Goal: Task Accomplishment & Management: Manage account settings

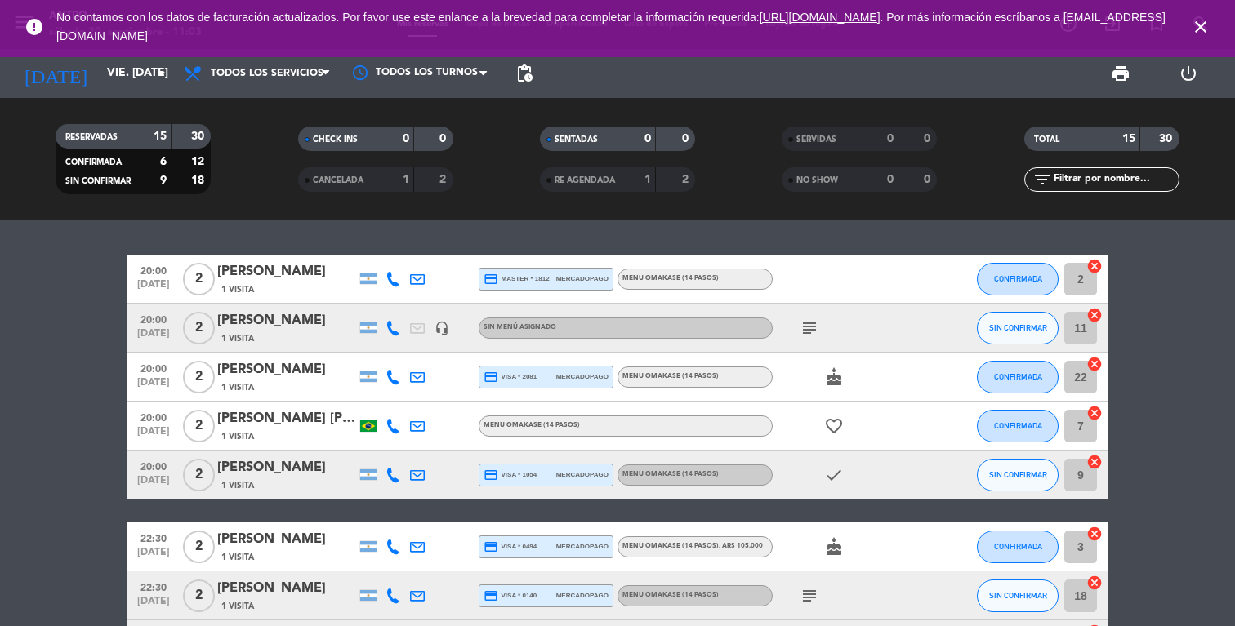
scroll to position [25, 0]
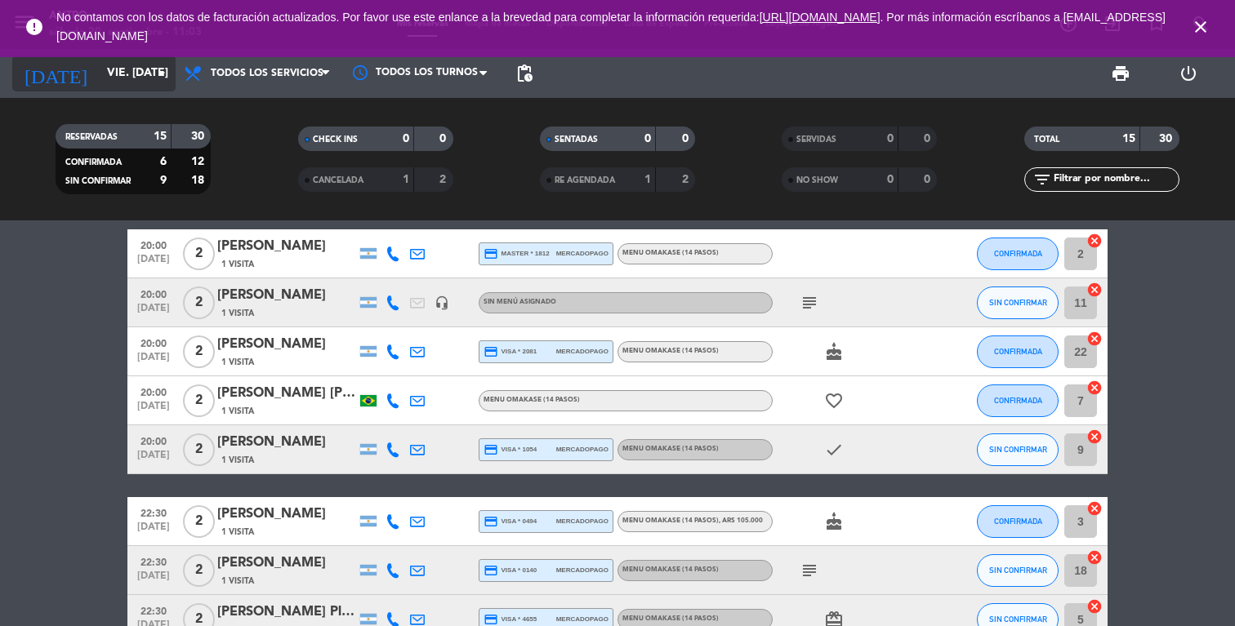
click at [104, 77] on input "vie. [DATE]" at bounding box center [176, 73] width 155 height 29
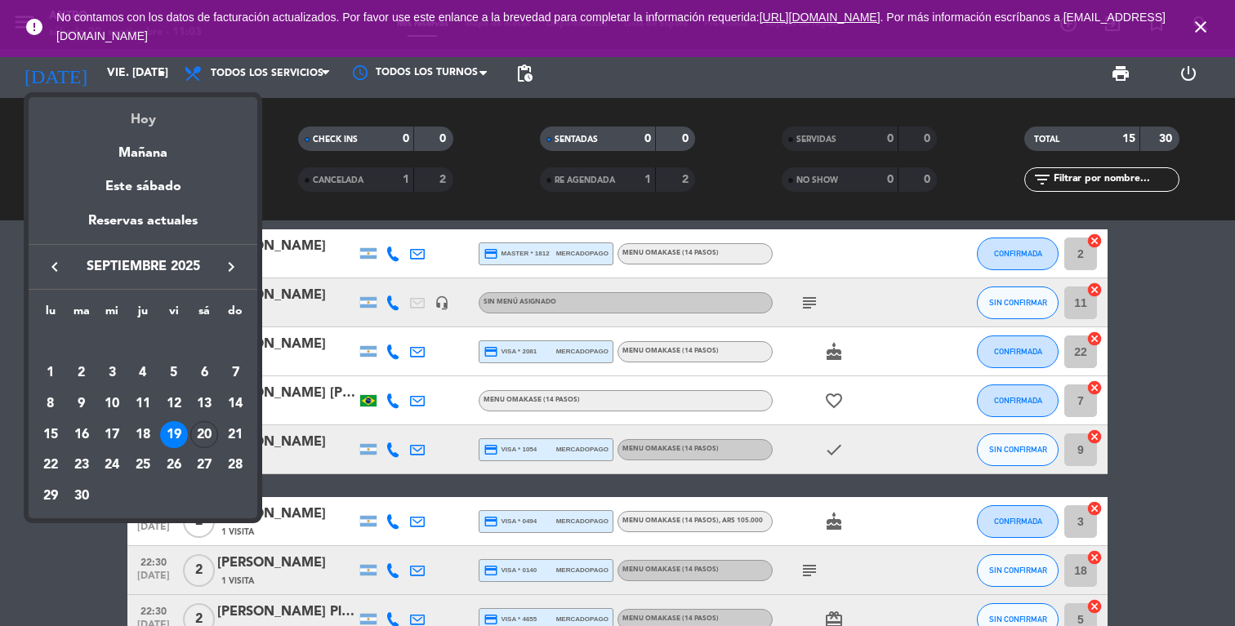
click at [123, 107] on div "Hoy" at bounding box center [143, 113] width 229 height 33
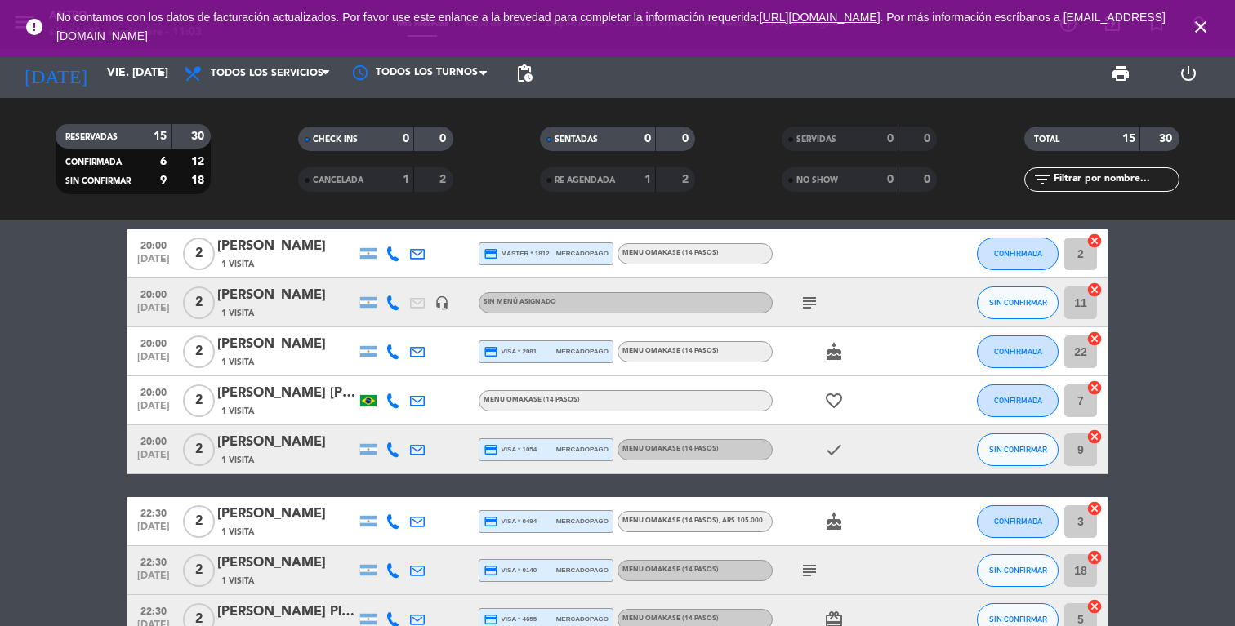
type input "sáb. [DATE]"
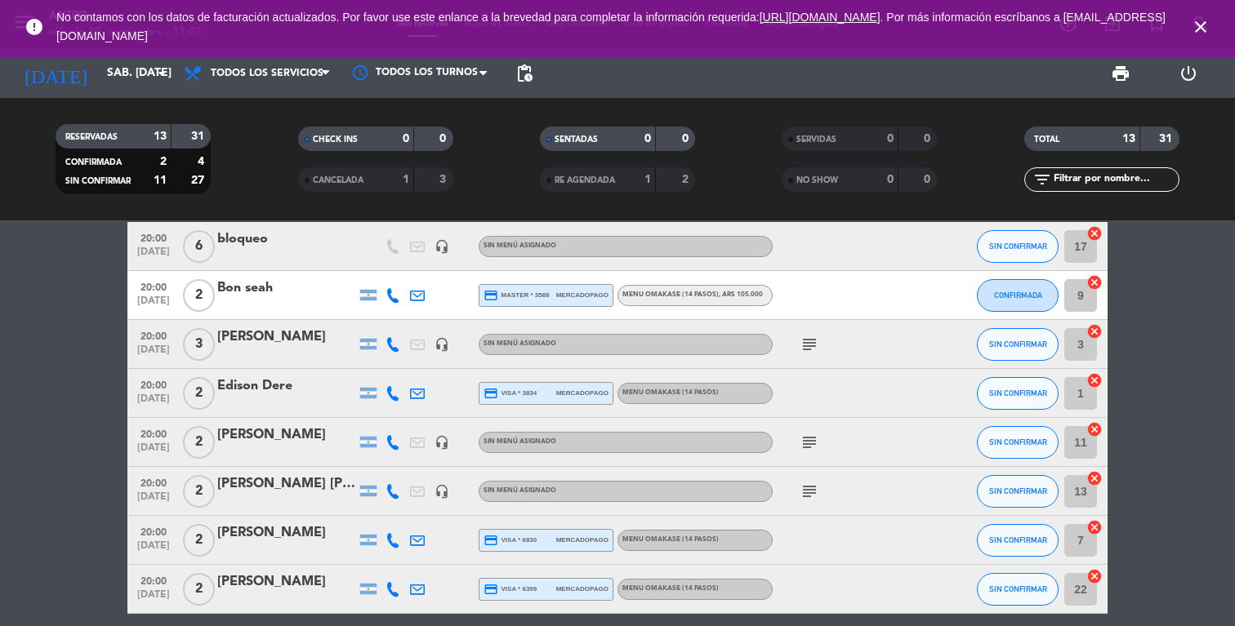
scroll to position [26, 0]
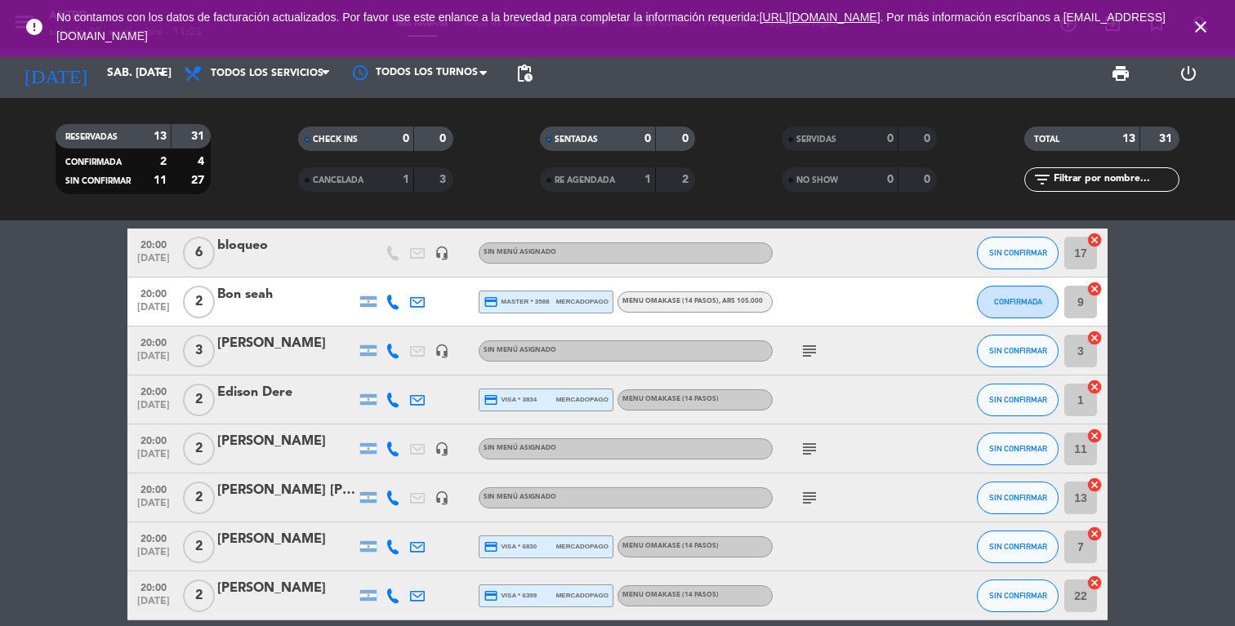
click at [274, 446] on div "[PERSON_NAME]" at bounding box center [286, 441] width 139 height 21
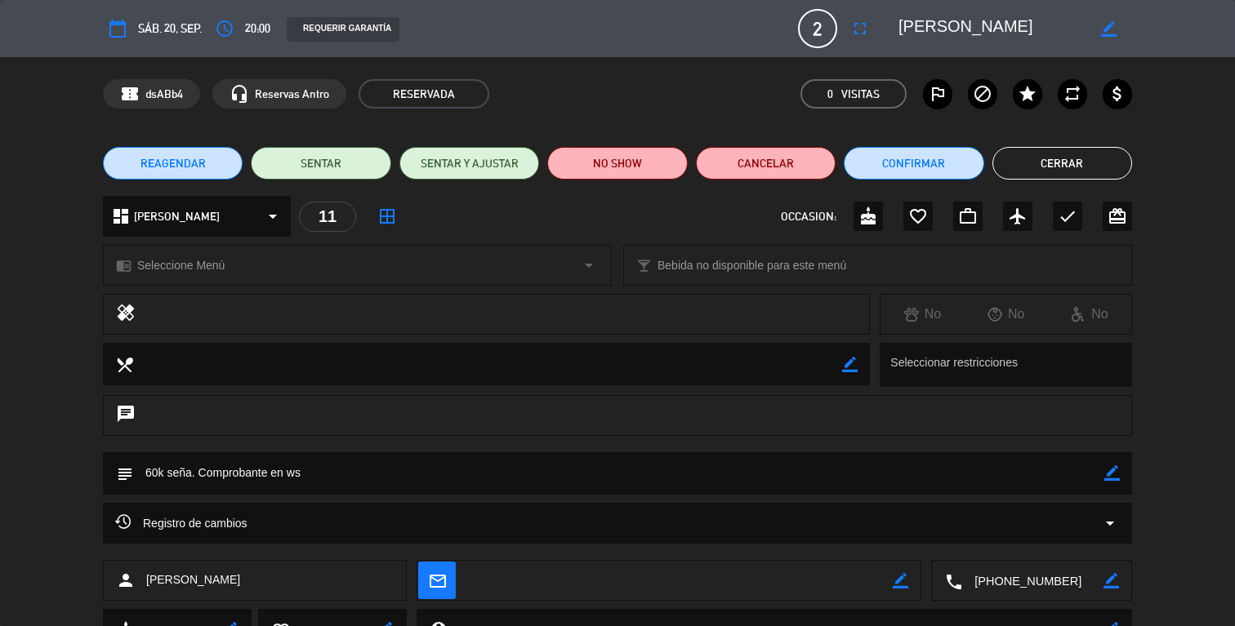
click at [165, 160] on span "REAGENDAR" at bounding box center [172, 163] width 65 height 17
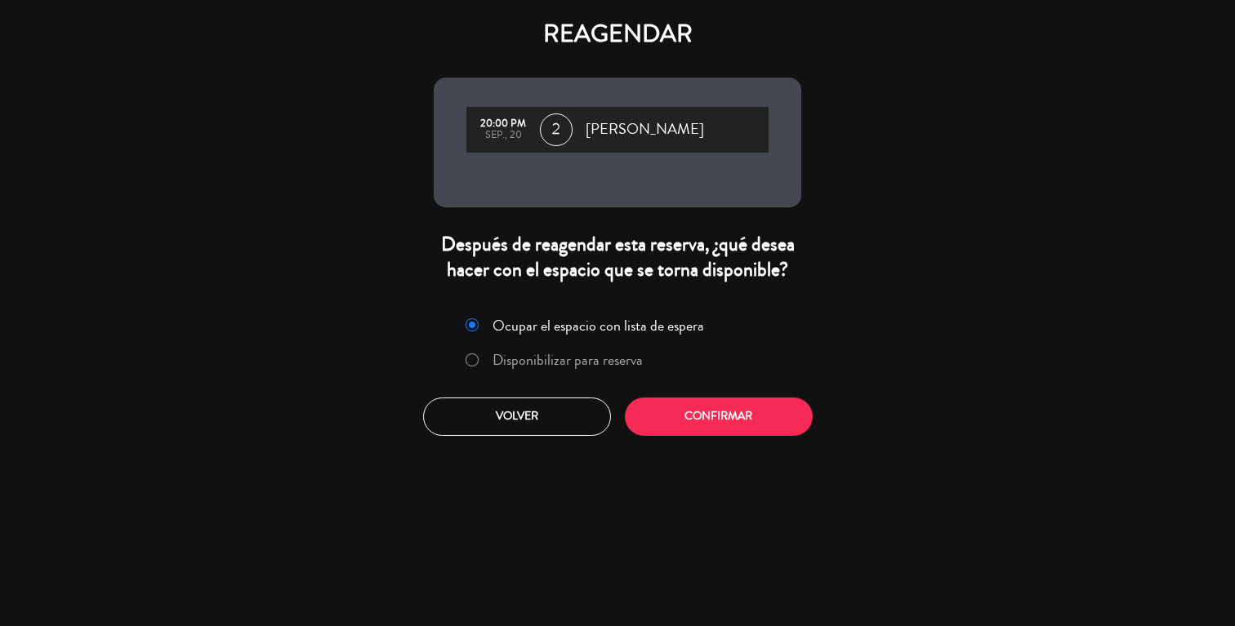
click at [566, 363] on label "Disponibilizar para reserva" at bounding box center [567, 360] width 150 height 15
click at [706, 419] on button "Confirmar" at bounding box center [719, 417] width 188 height 38
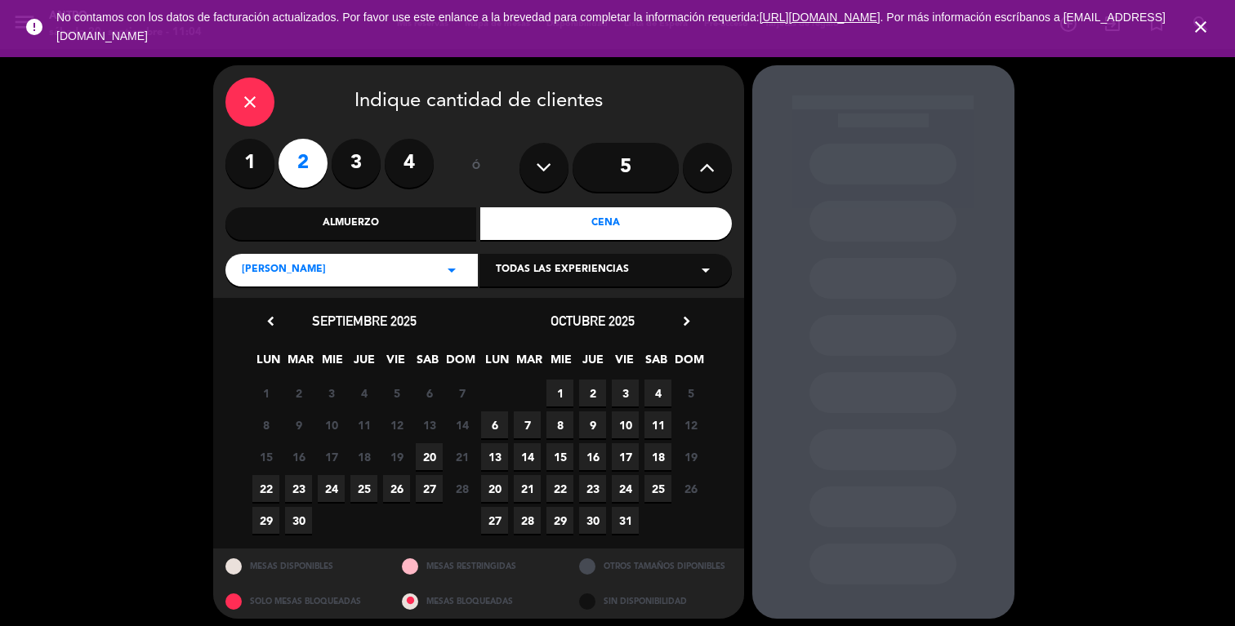
click at [324, 492] on span "24" at bounding box center [331, 488] width 27 height 27
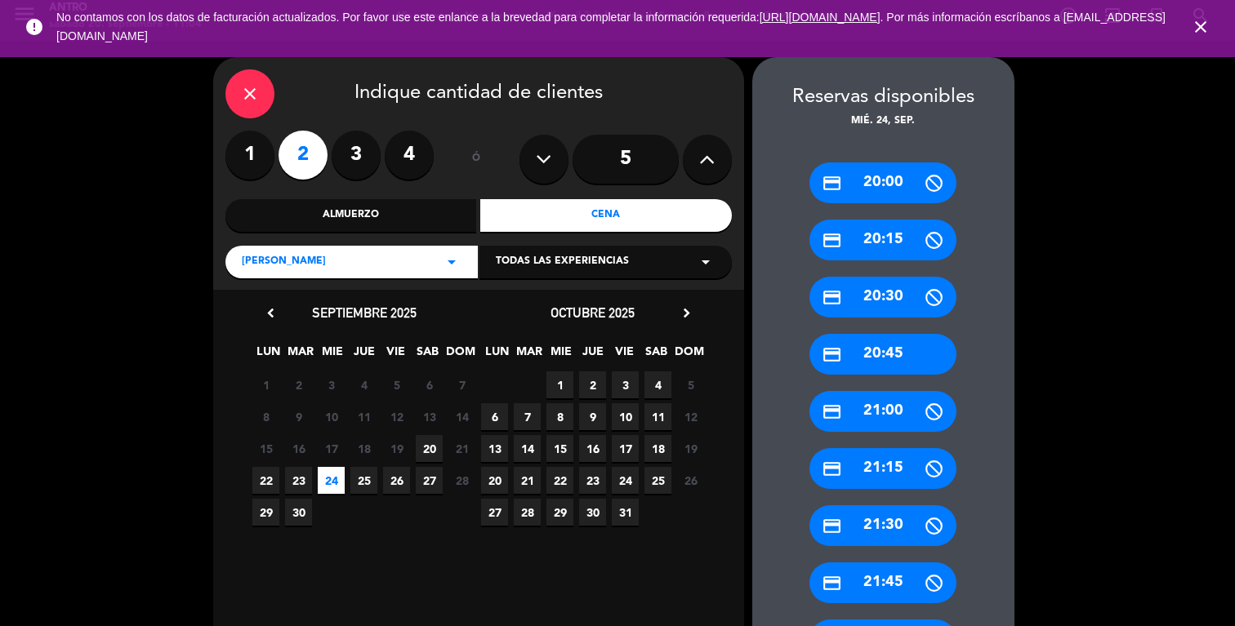
click at [862, 359] on div "credit_card 20:45" at bounding box center [882, 354] width 147 height 41
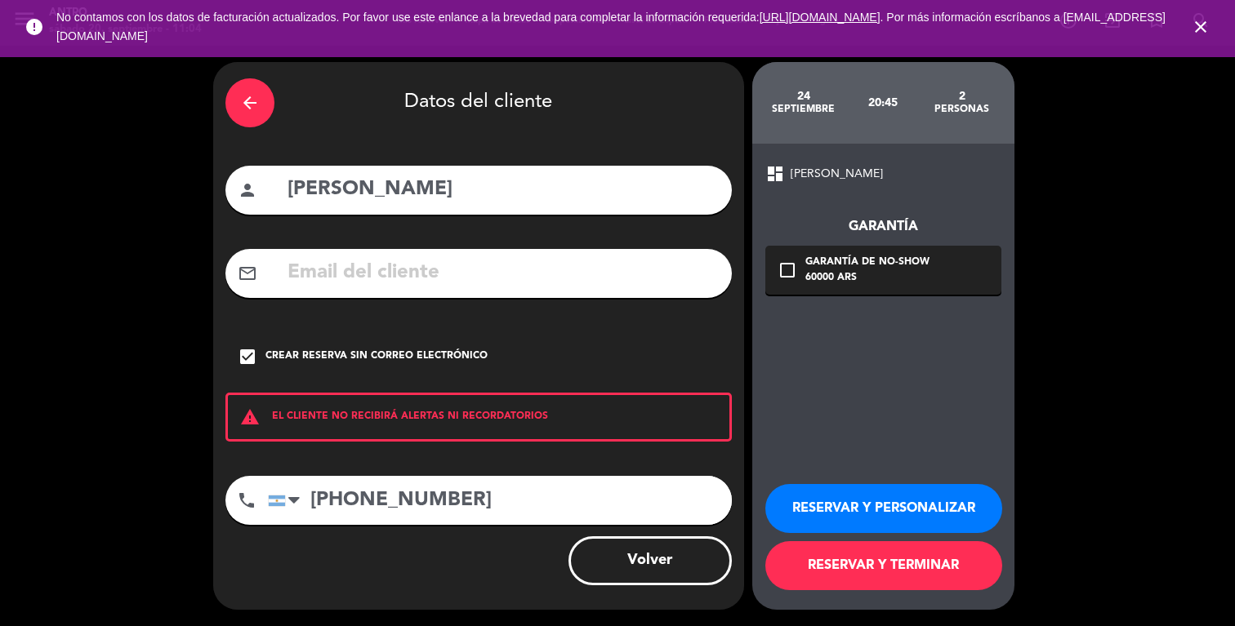
click at [879, 568] on button "RESERVAR Y TERMINAR" at bounding box center [883, 565] width 237 height 49
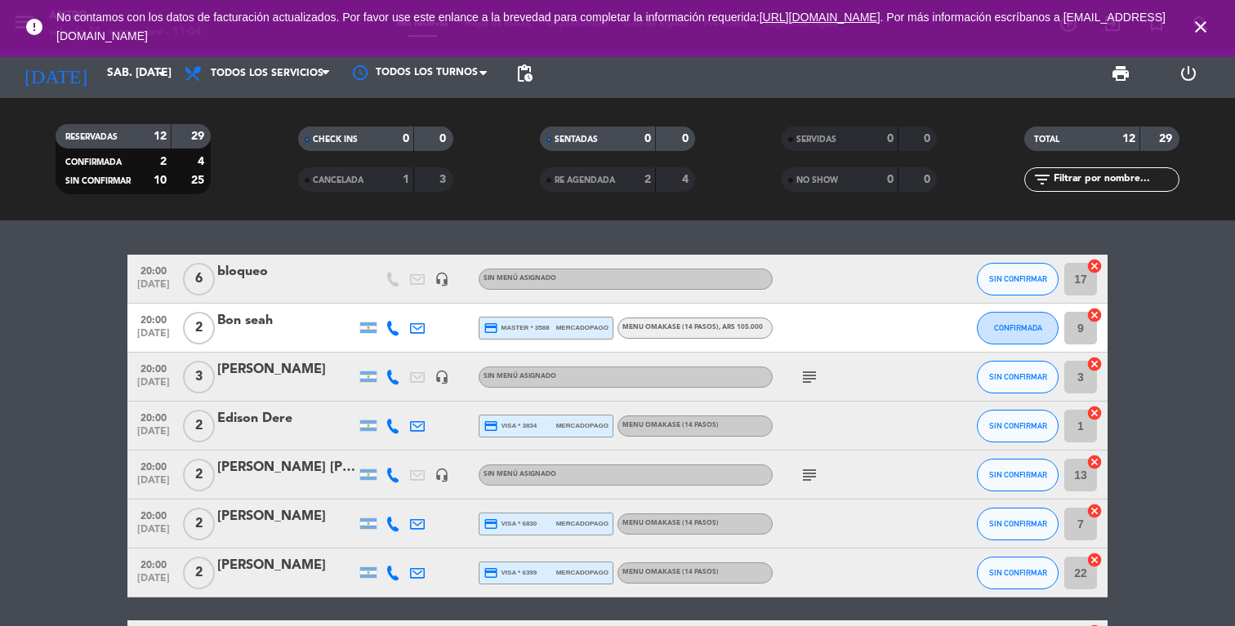
click at [1196, 28] on icon "close" at bounding box center [1201, 27] width 20 height 20
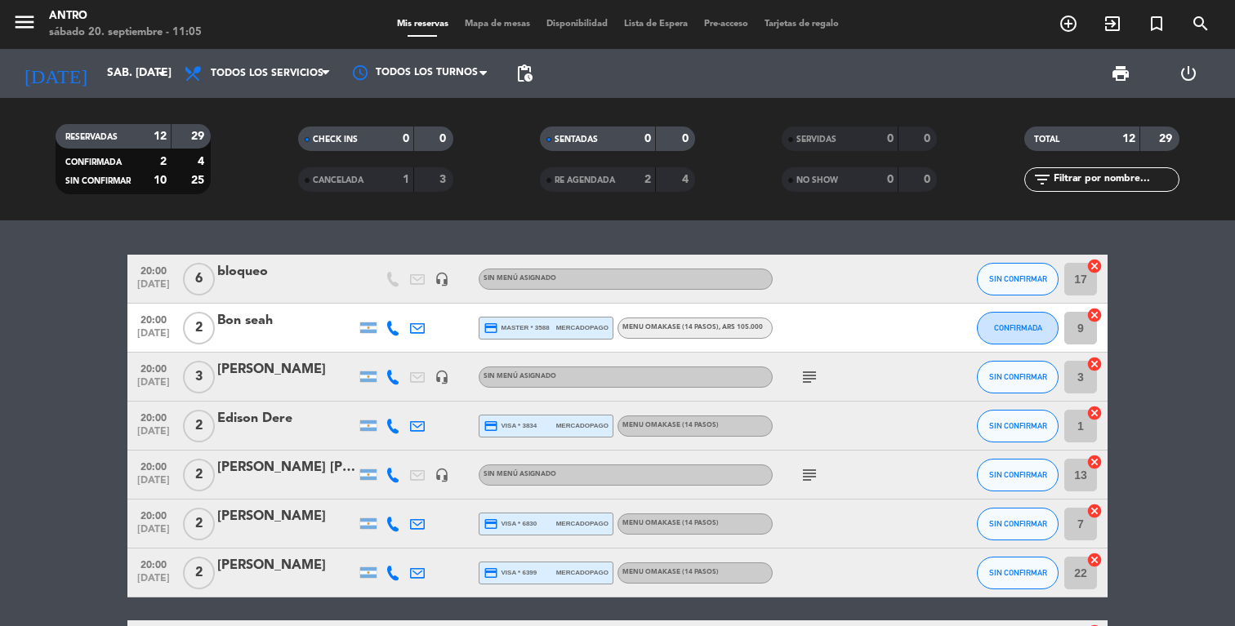
click at [397, 330] on icon at bounding box center [392, 328] width 15 height 15
click at [371, 303] on span "Copiar" at bounding box center [380, 300] width 34 height 17
click at [661, 323] on div "MENU OMAKASE (14 PASOS) , ARS 105.000" at bounding box center [692, 328] width 140 height 11
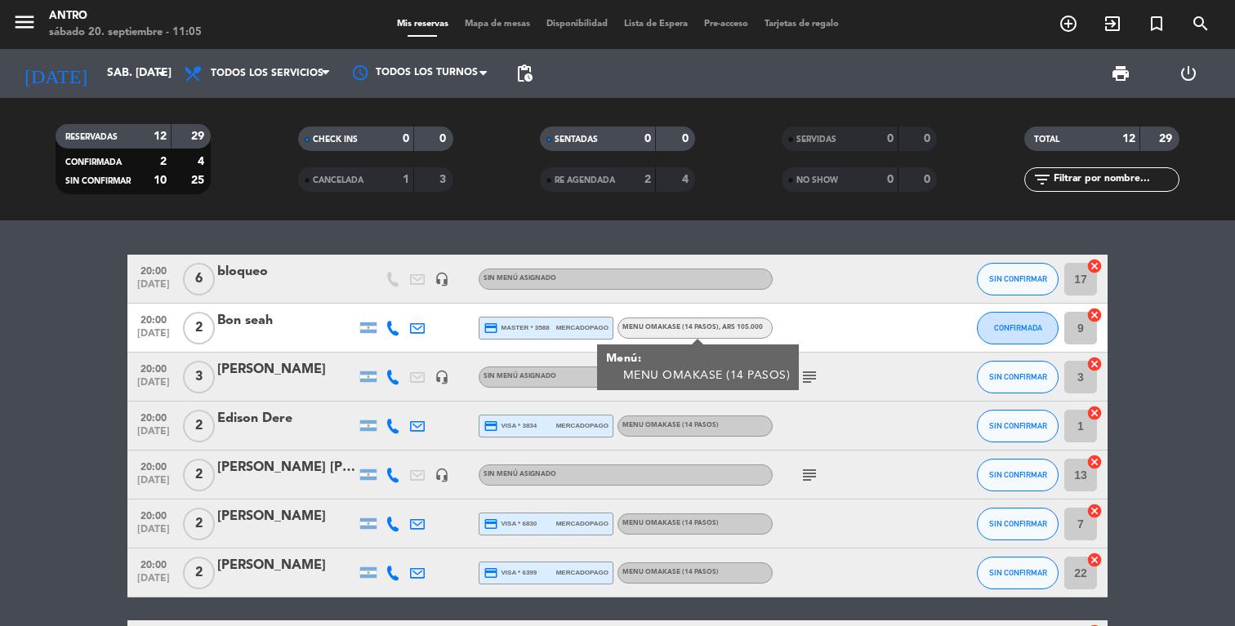
click at [394, 380] on icon at bounding box center [392, 377] width 15 height 15
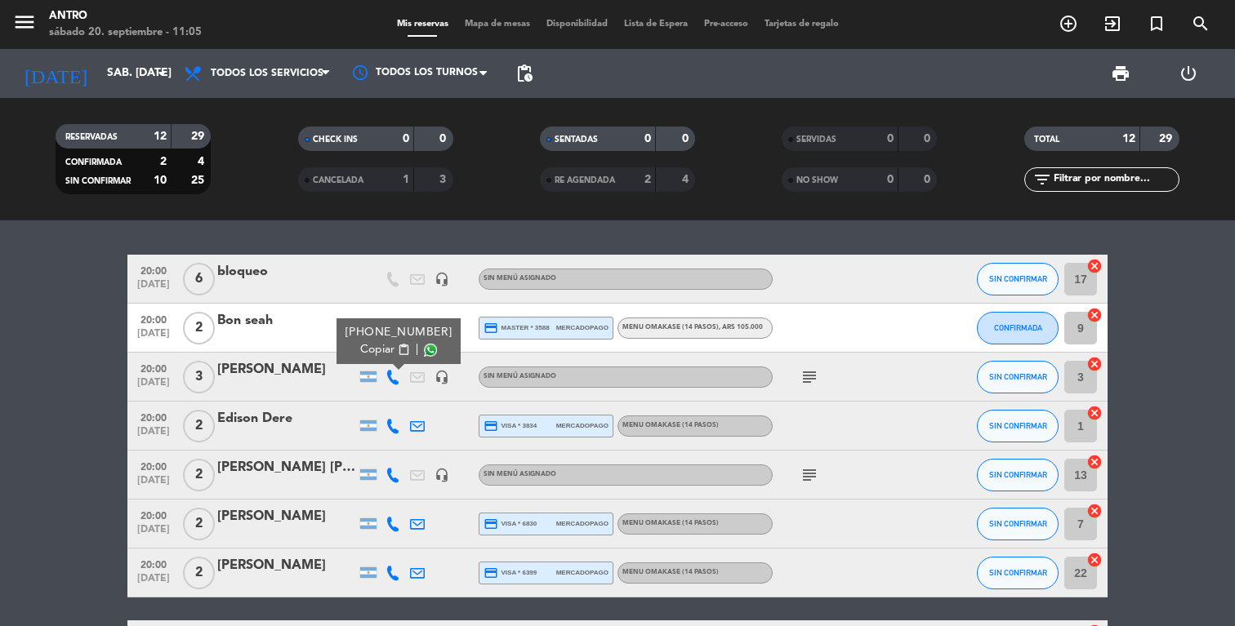
click at [367, 352] on span "Copiar" at bounding box center [377, 349] width 34 height 17
click at [396, 430] on icon at bounding box center [392, 426] width 15 height 15
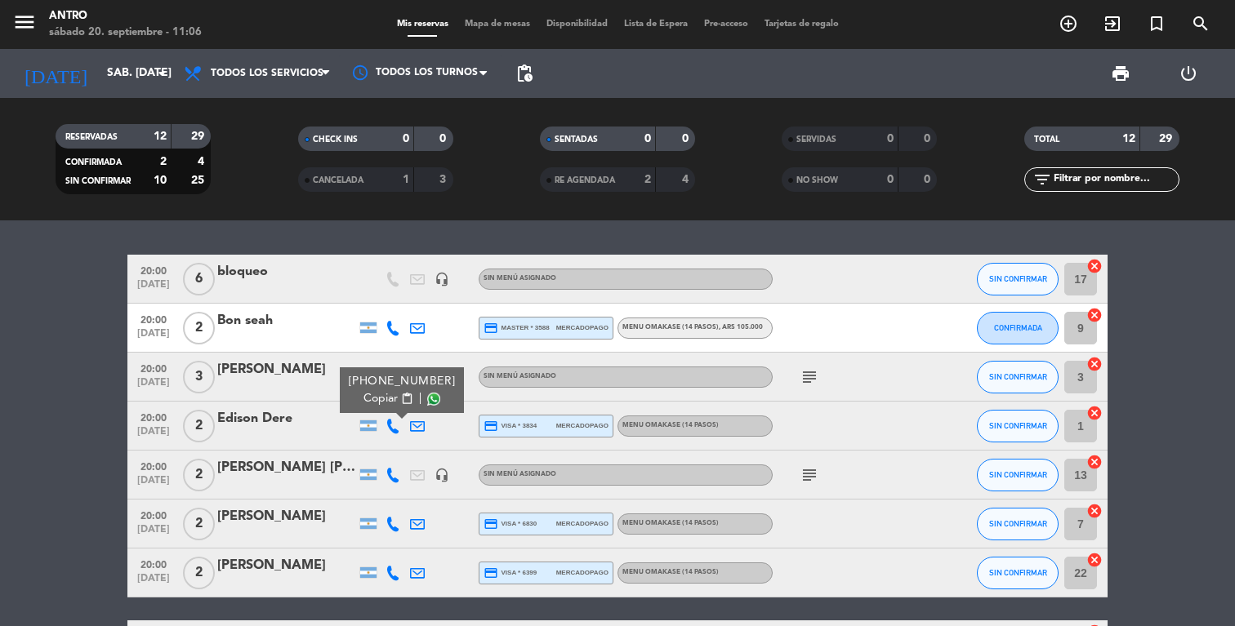
click at [372, 396] on span "Copiar" at bounding box center [380, 398] width 34 height 17
click at [643, 419] on div "MENU OMAKASE (14 PASOS)" at bounding box center [694, 426] width 155 height 21
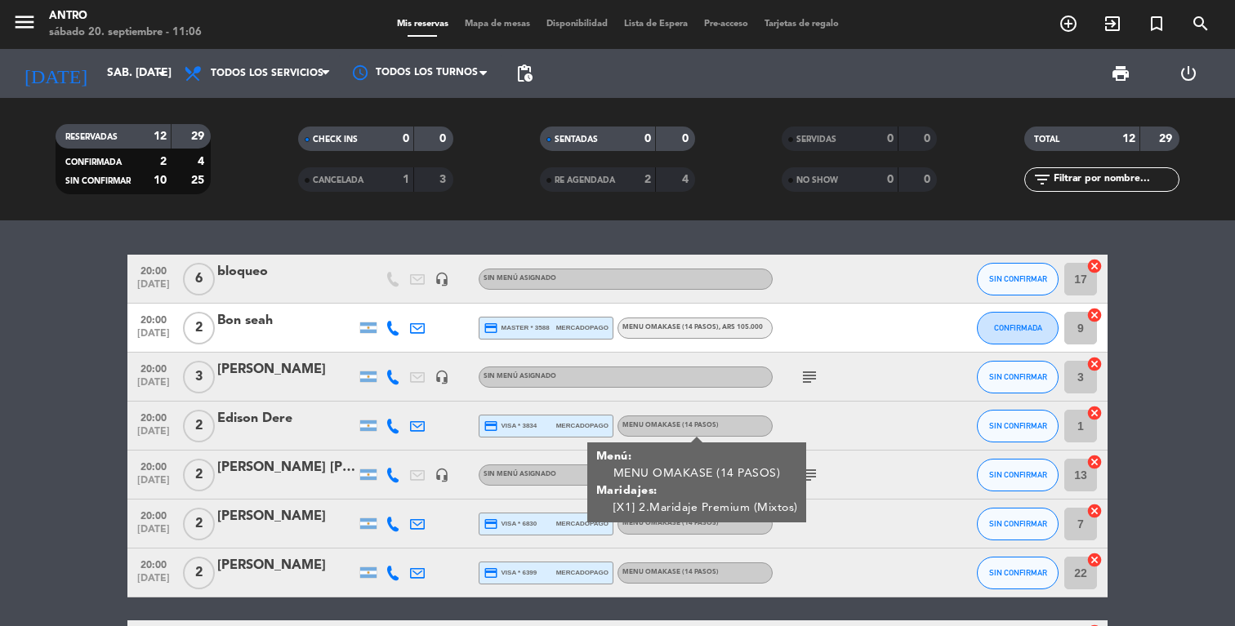
click at [813, 379] on icon "subject" at bounding box center [810, 378] width 20 height 20
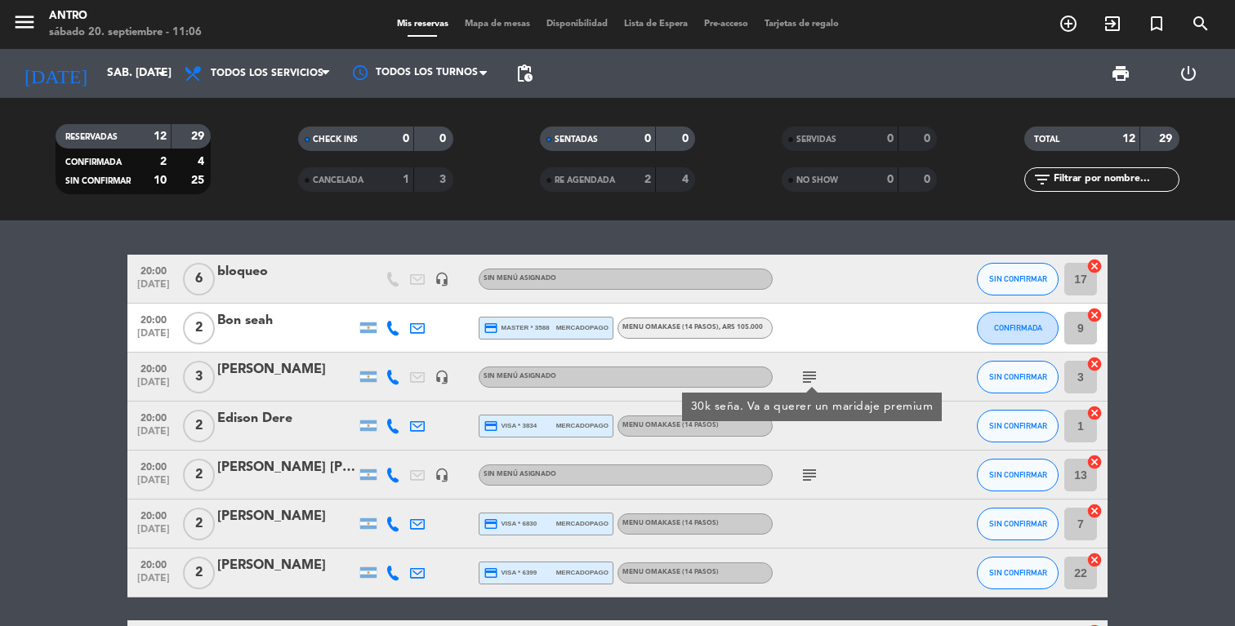
click at [565, 448] on div "20:00 [DATE] 2 Edison Dere credit_card visa * 3834 mercadopago MENU OMAKASE (14…" at bounding box center [617, 426] width 980 height 49
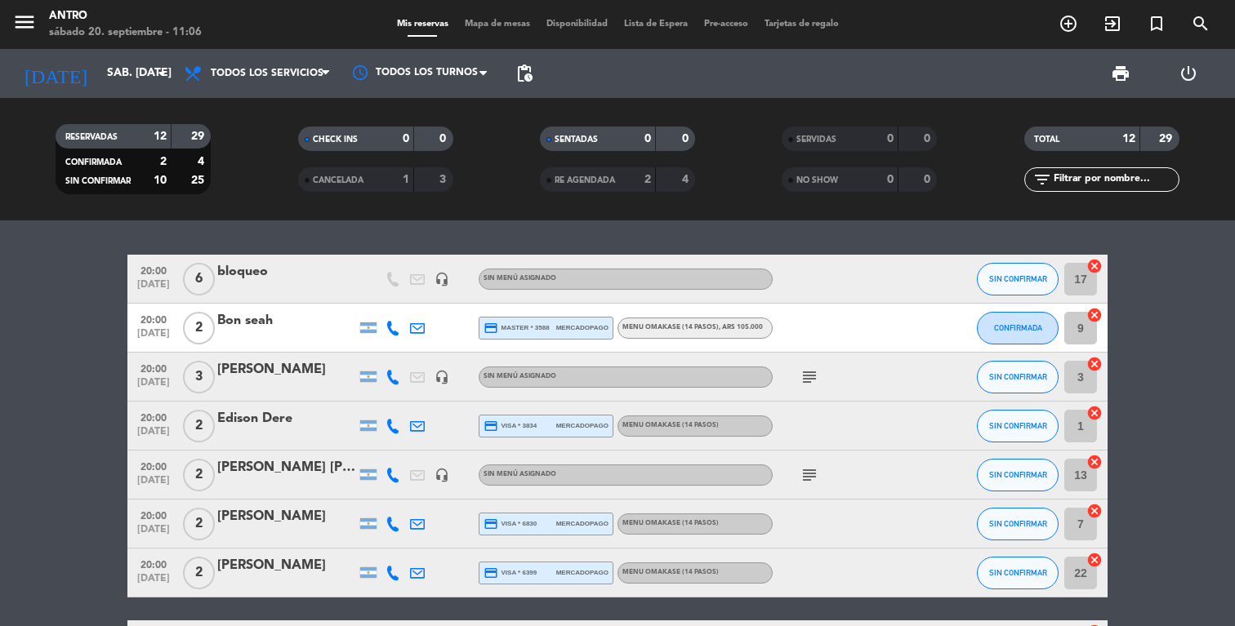
click at [656, 422] on span "MENU OMAKASE (14 PASOS)" at bounding box center [670, 425] width 96 height 7
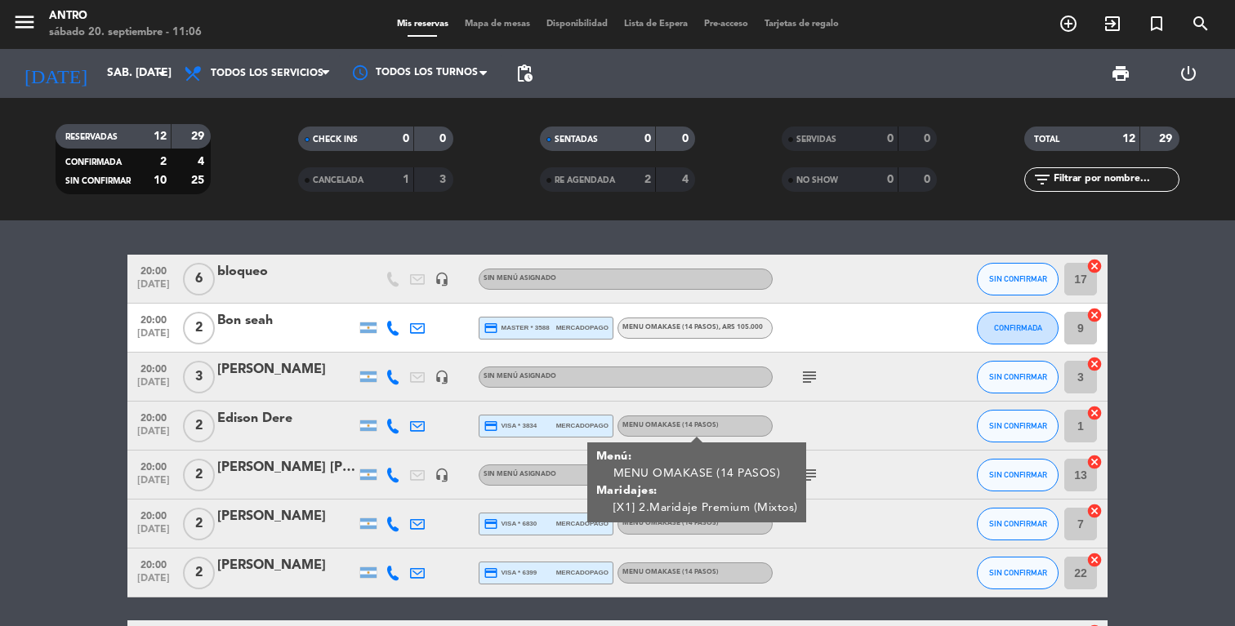
click at [656, 422] on span "MENU OMAKASE (14 PASOS)" at bounding box center [670, 425] width 96 height 7
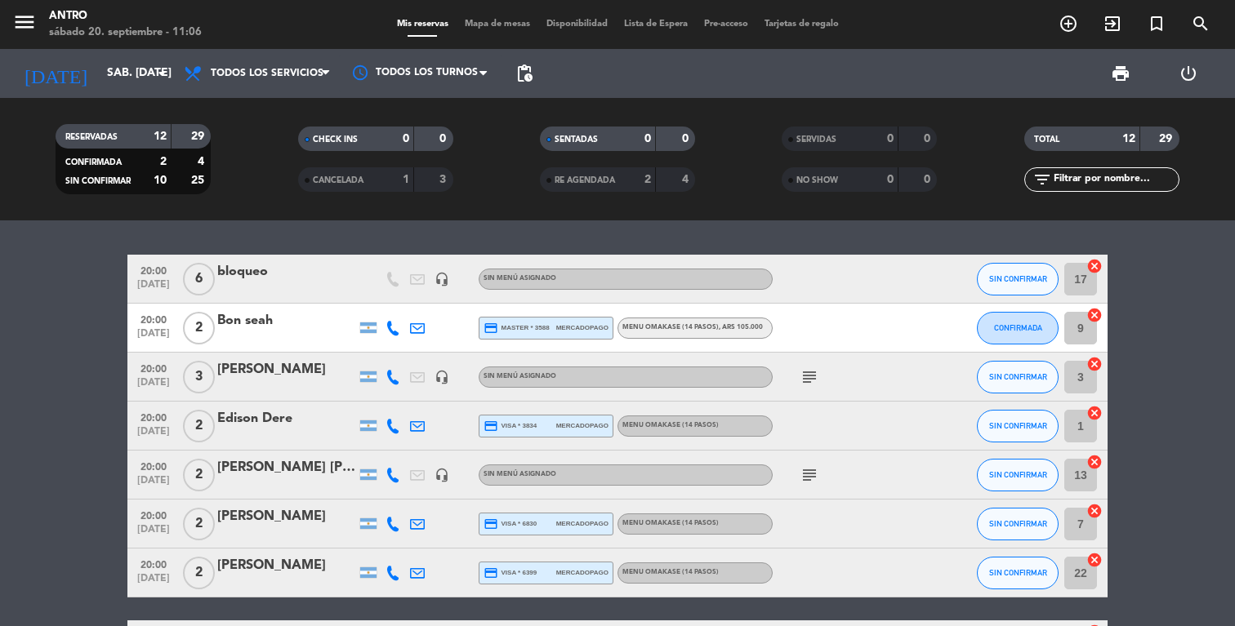
click at [318, 474] on div "[PERSON_NAME] [PERSON_NAME]" at bounding box center [286, 467] width 139 height 21
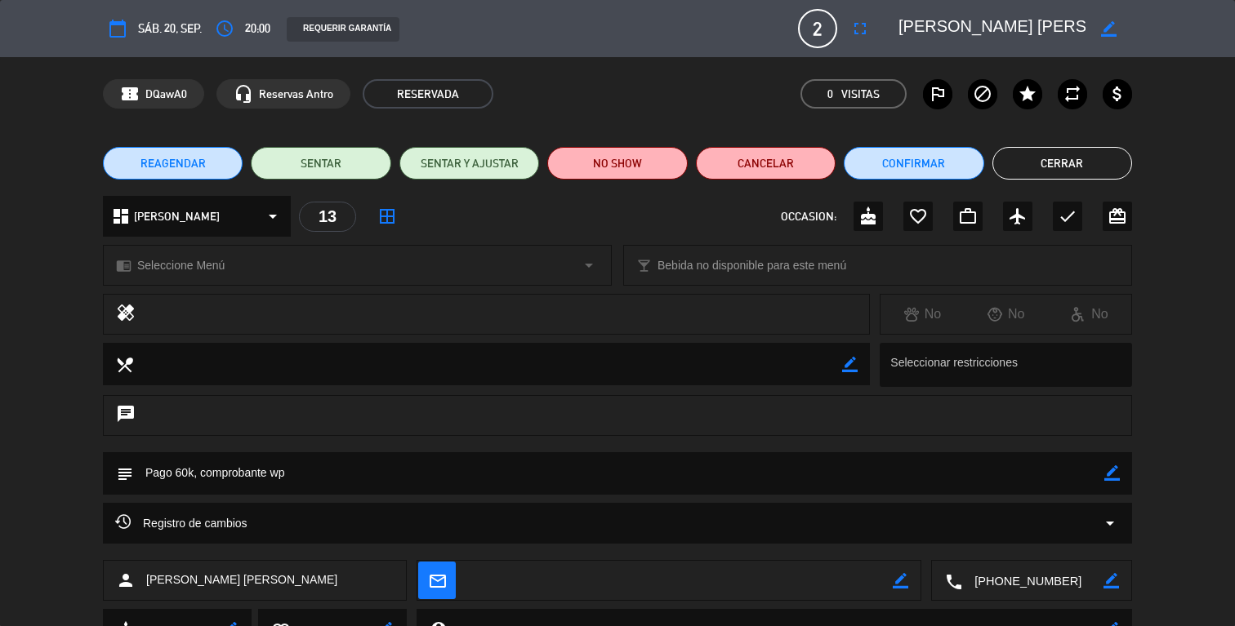
click at [1045, 167] on button "Cerrar" at bounding box center [1062, 163] width 140 height 33
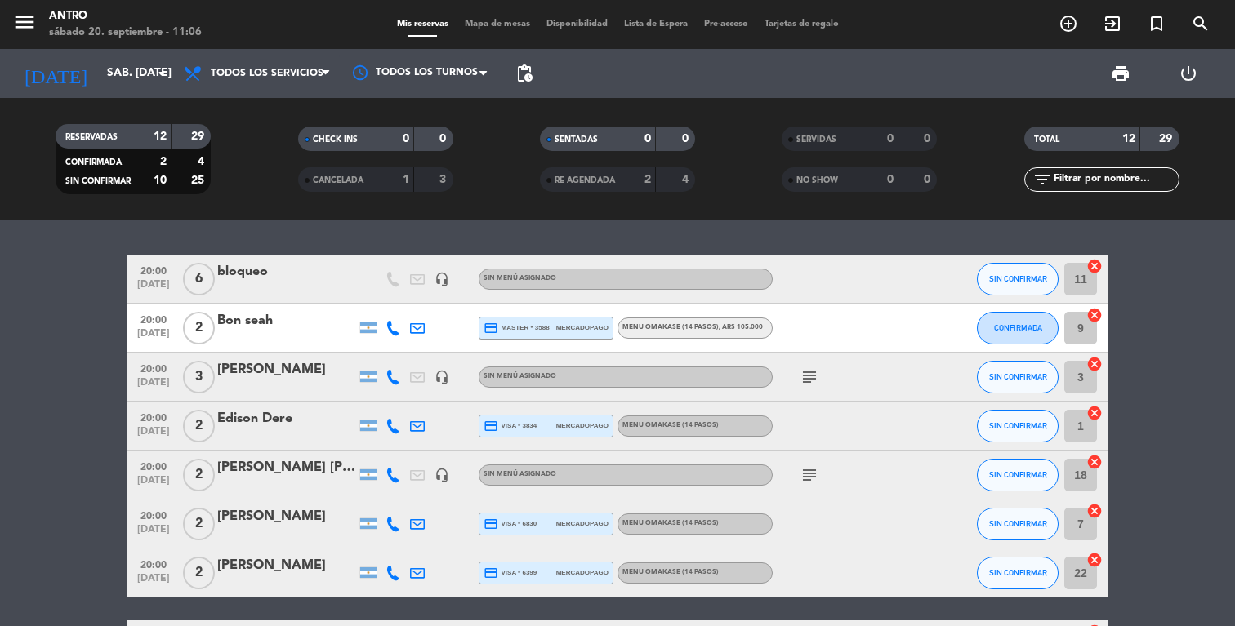
click at [541, 478] on span "Sin menú asignado" at bounding box center [519, 474] width 73 height 7
click at [820, 475] on span "subject" at bounding box center [809, 476] width 25 height 20
click at [812, 472] on icon "subject" at bounding box center [810, 476] width 20 height 20
click at [387, 525] on icon at bounding box center [392, 524] width 15 height 15
click at [371, 499] on span "Copiar" at bounding box center [380, 496] width 34 height 17
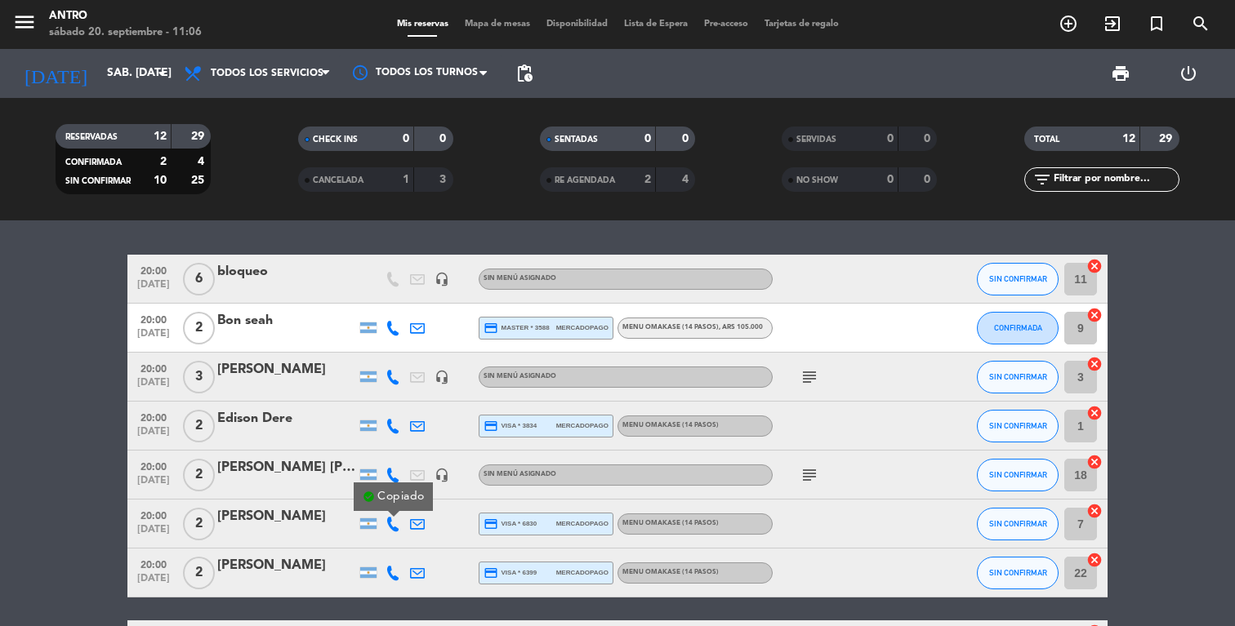
click at [667, 535] on div "20:00 [DATE] 2 [PERSON_NAME] check_circle Copiado credit_card visa * 6830 merca…" at bounding box center [617, 524] width 980 height 49
click at [680, 521] on span "MENU OMAKASE (14 PASOS)" at bounding box center [670, 523] width 96 height 7
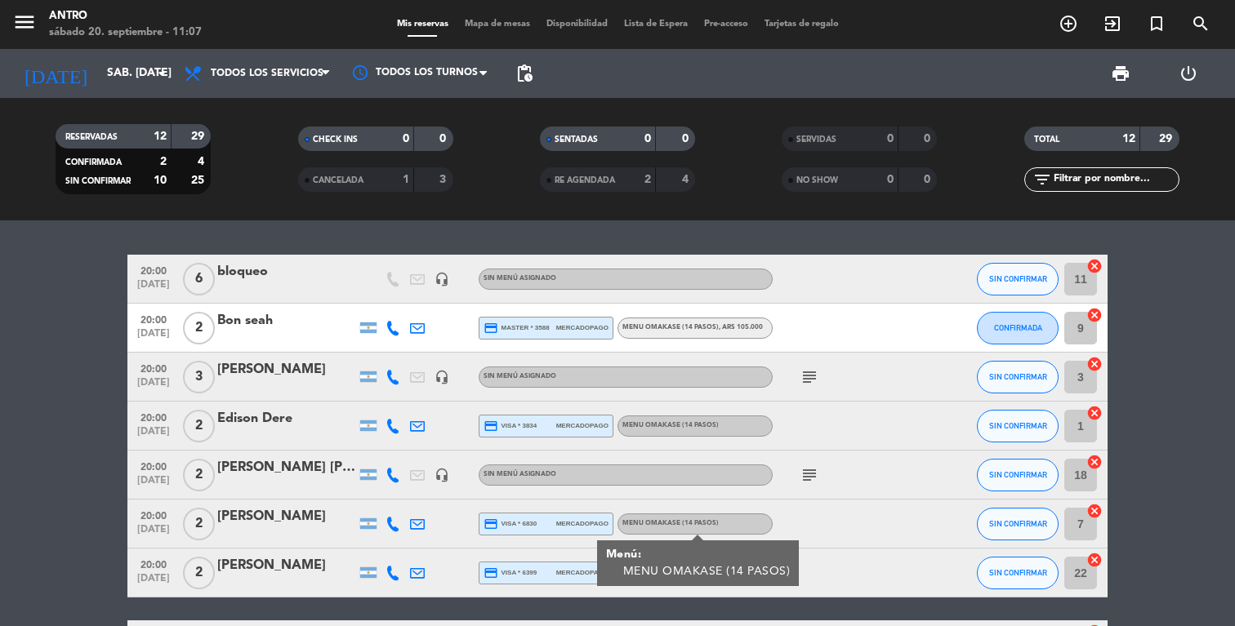
click at [390, 578] on icon at bounding box center [392, 573] width 15 height 15
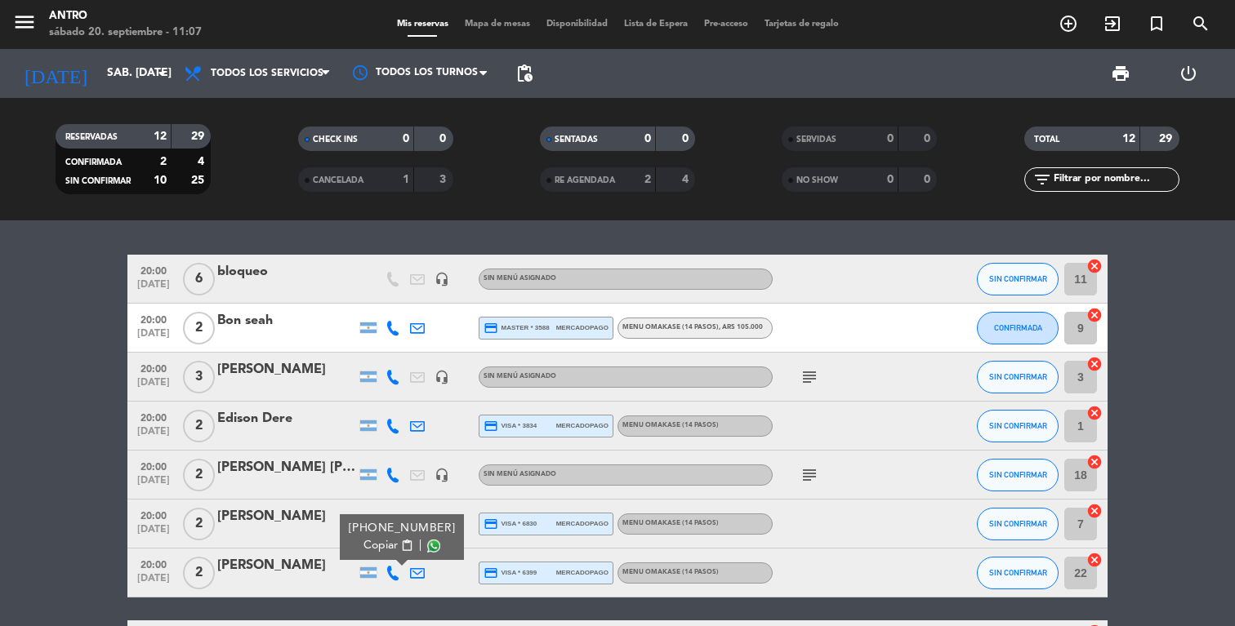
click at [372, 537] on span "Copiar" at bounding box center [380, 545] width 34 height 17
click at [665, 572] on span "MENU OMAKASE (14 PASOS)" at bounding box center [670, 572] width 96 height 7
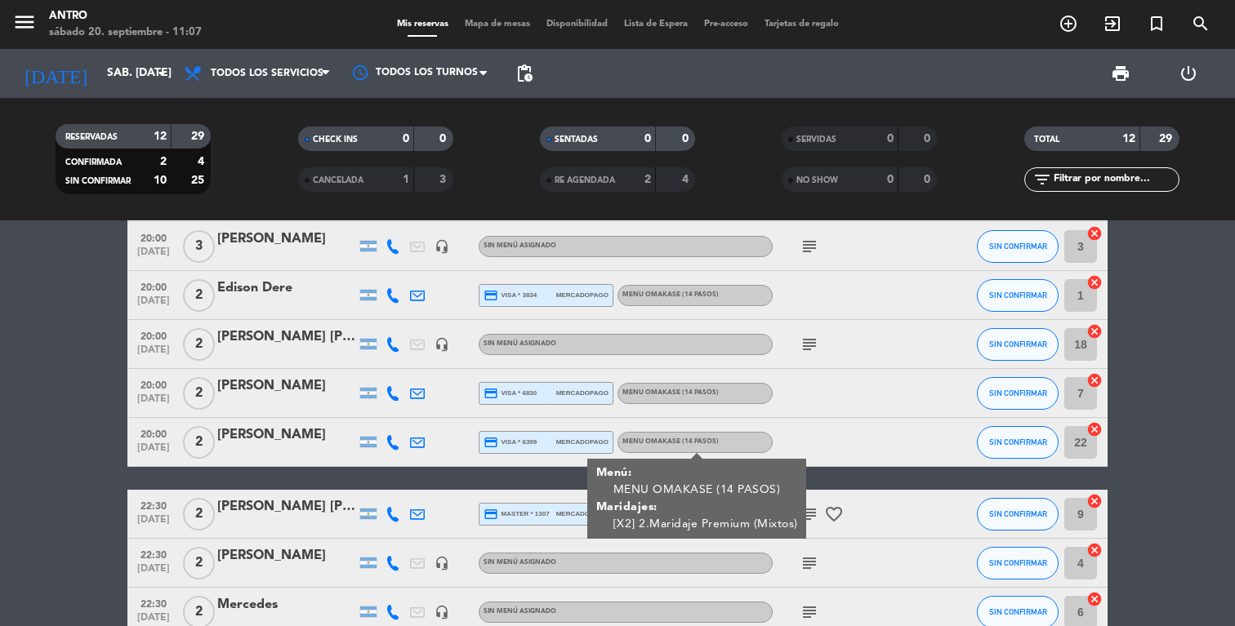
scroll to position [136, 0]
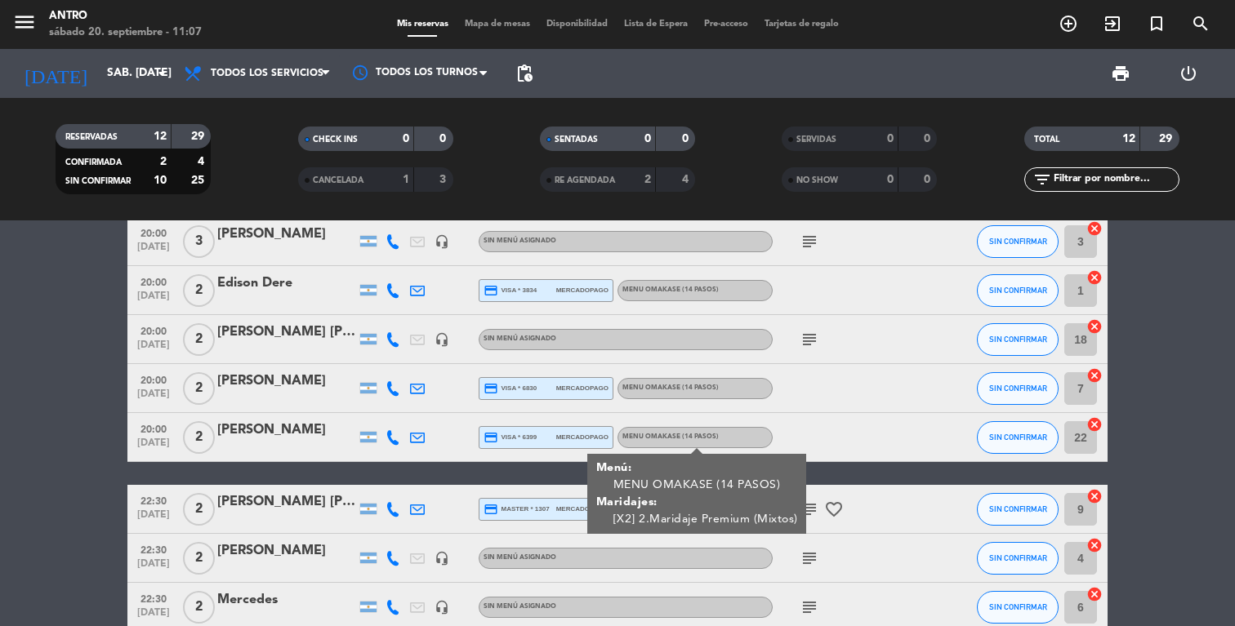
click at [383, 501] on div at bounding box center [393, 509] width 25 height 48
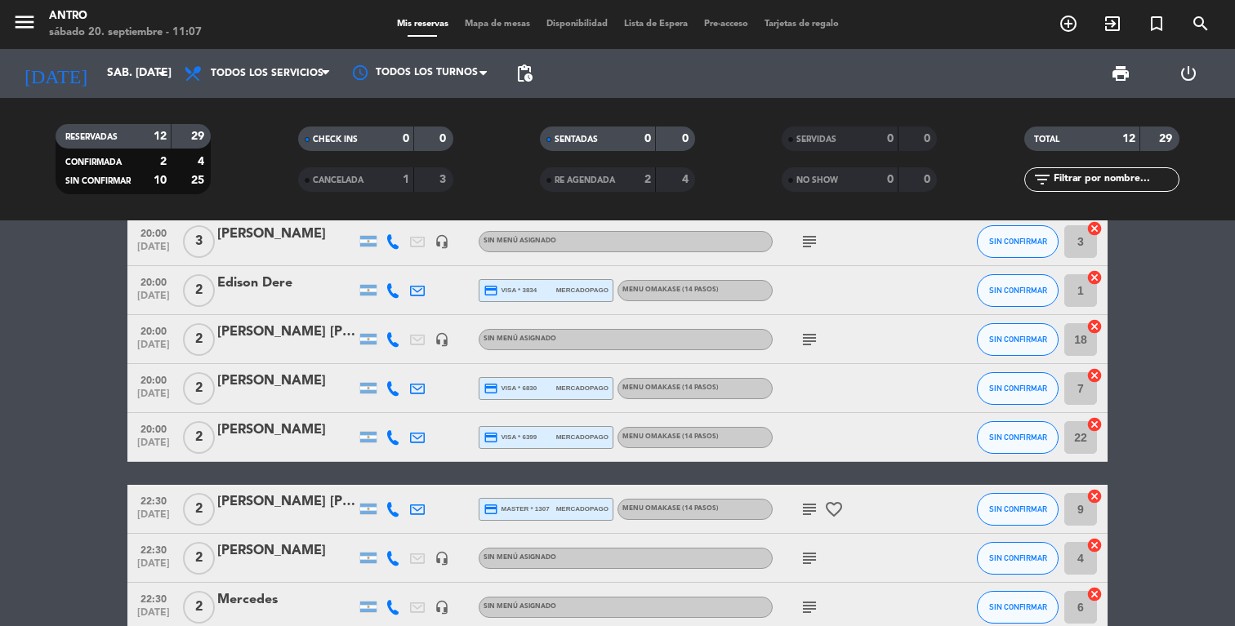
click at [391, 505] on icon at bounding box center [392, 509] width 15 height 15
click at [363, 480] on span "Copiar" at bounding box center [380, 482] width 34 height 17
click at [819, 508] on span "subject" at bounding box center [809, 510] width 25 height 20
click at [808, 510] on icon "subject" at bounding box center [810, 510] width 20 height 20
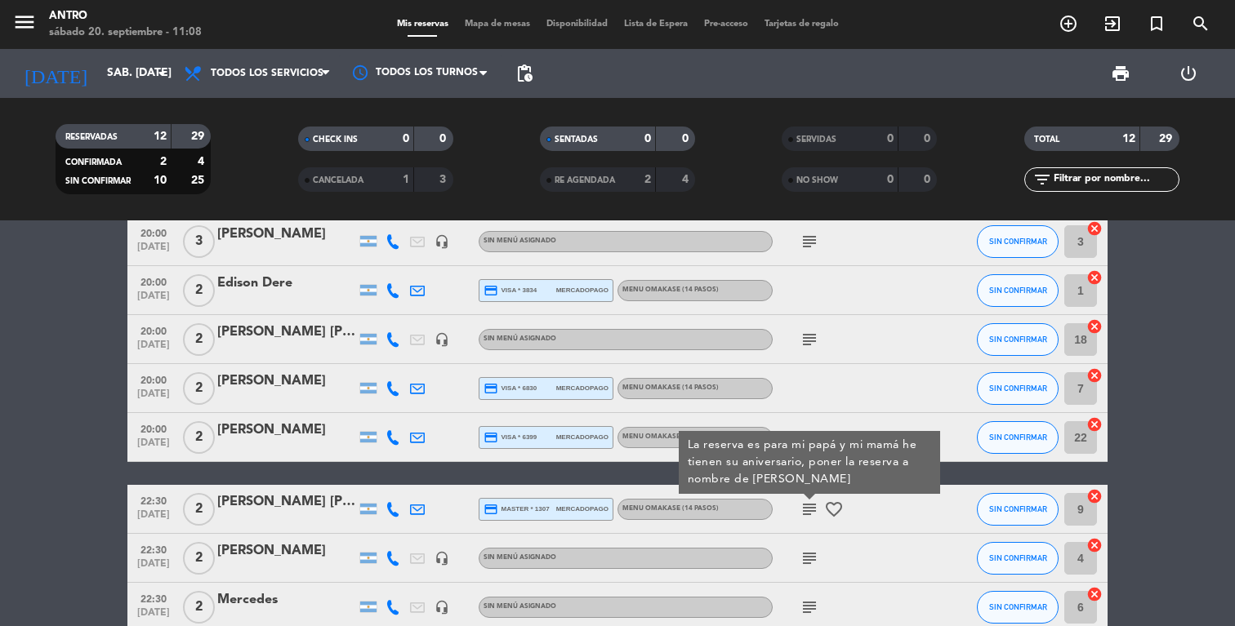
click at [391, 558] on icon at bounding box center [392, 558] width 15 height 15
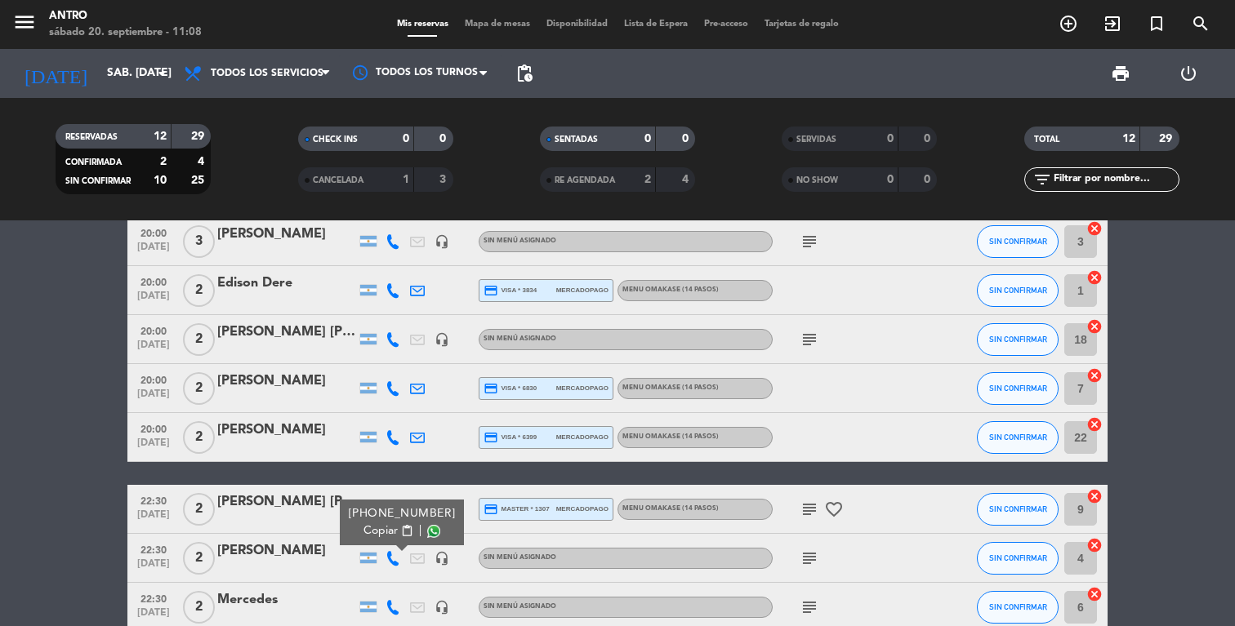
click at [371, 529] on span "Copiar" at bounding box center [380, 531] width 34 height 17
click at [809, 553] on icon "subject" at bounding box center [810, 559] width 20 height 20
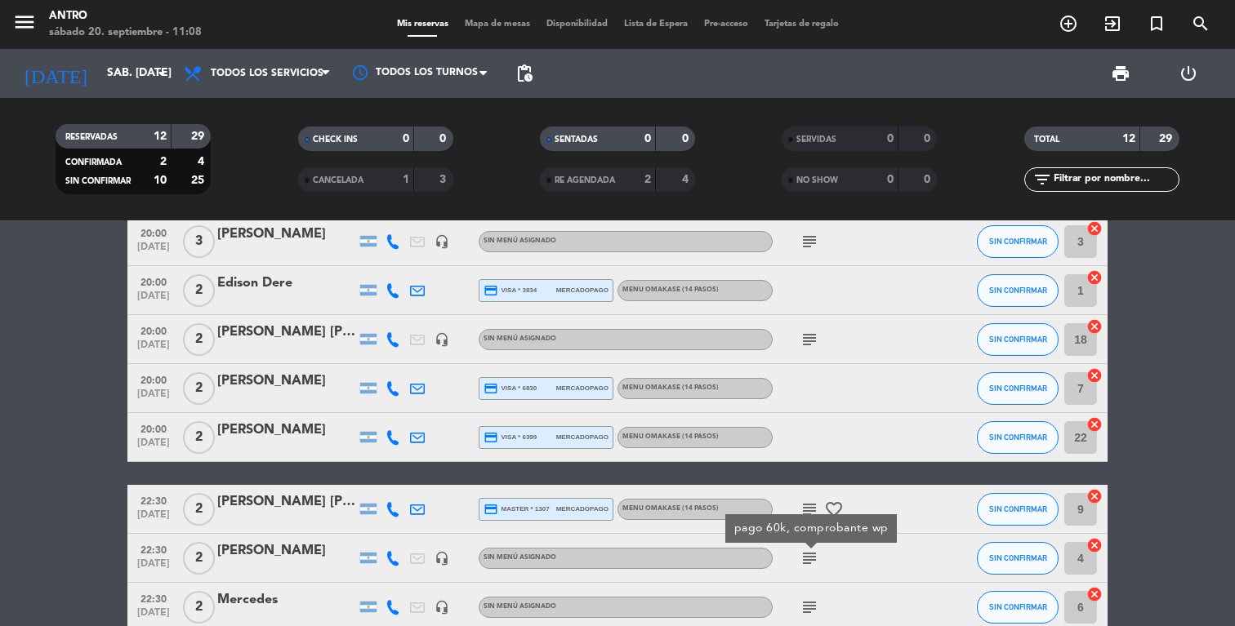
click at [809, 553] on icon "subject" at bounding box center [810, 559] width 20 height 20
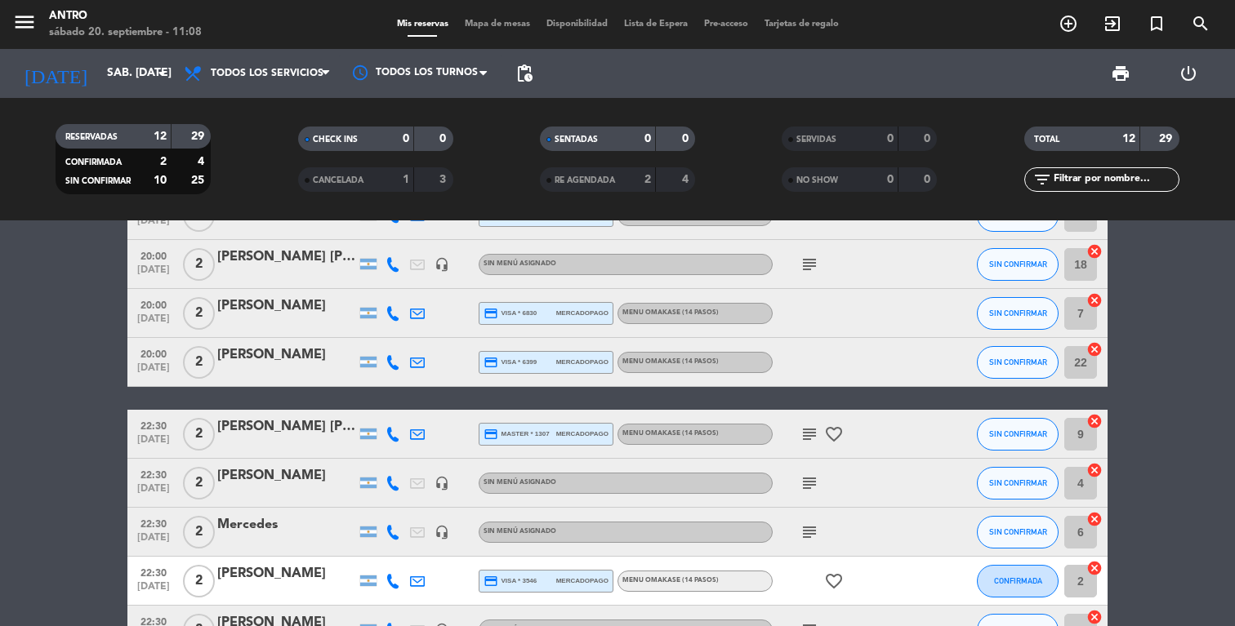
scroll to position [215, 0]
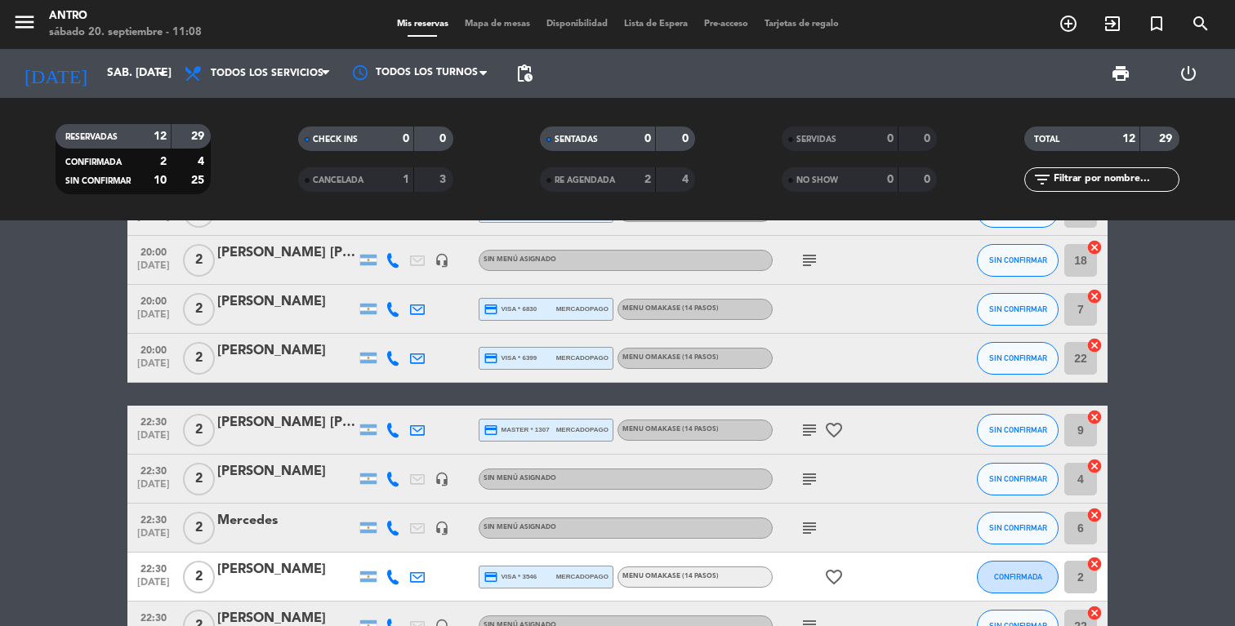
click at [392, 522] on icon at bounding box center [392, 528] width 15 height 15
click at [372, 493] on span "Copiar" at bounding box center [380, 500] width 34 height 17
click at [814, 533] on icon "subject" at bounding box center [810, 529] width 20 height 20
click at [390, 574] on icon at bounding box center [392, 577] width 15 height 15
click at [370, 550] on span "Copiar" at bounding box center [380, 549] width 34 height 17
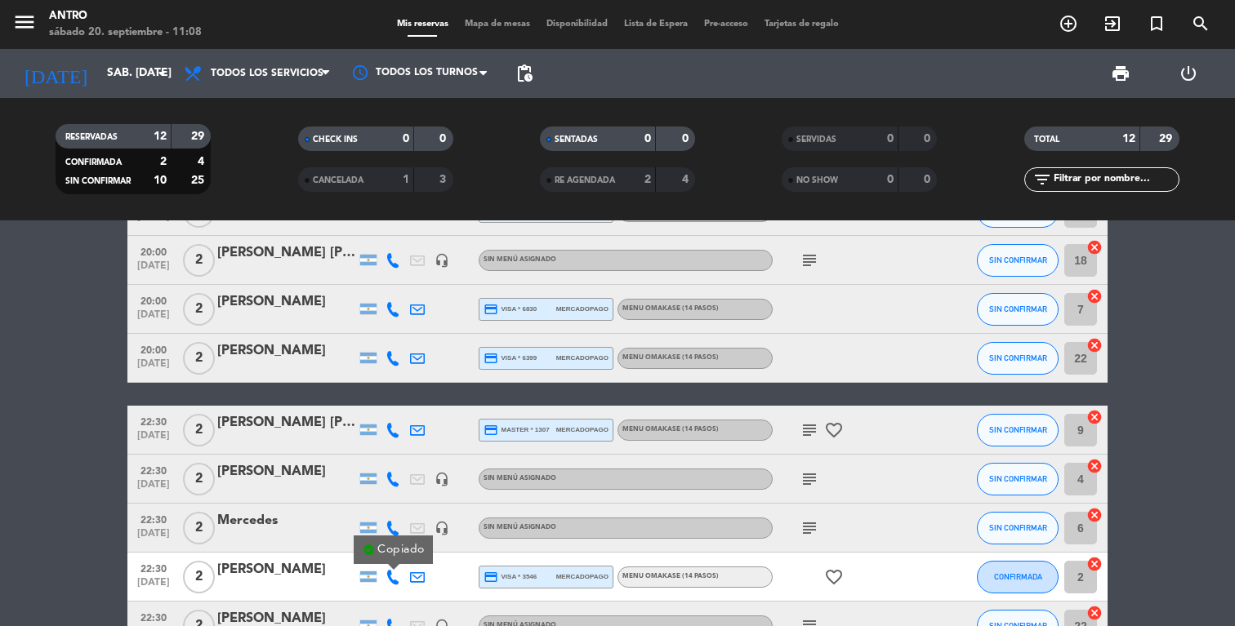
click at [657, 569] on div "MENU OMAKASE (14 PASOS)" at bounding box center [694, 577] width 155 height 21
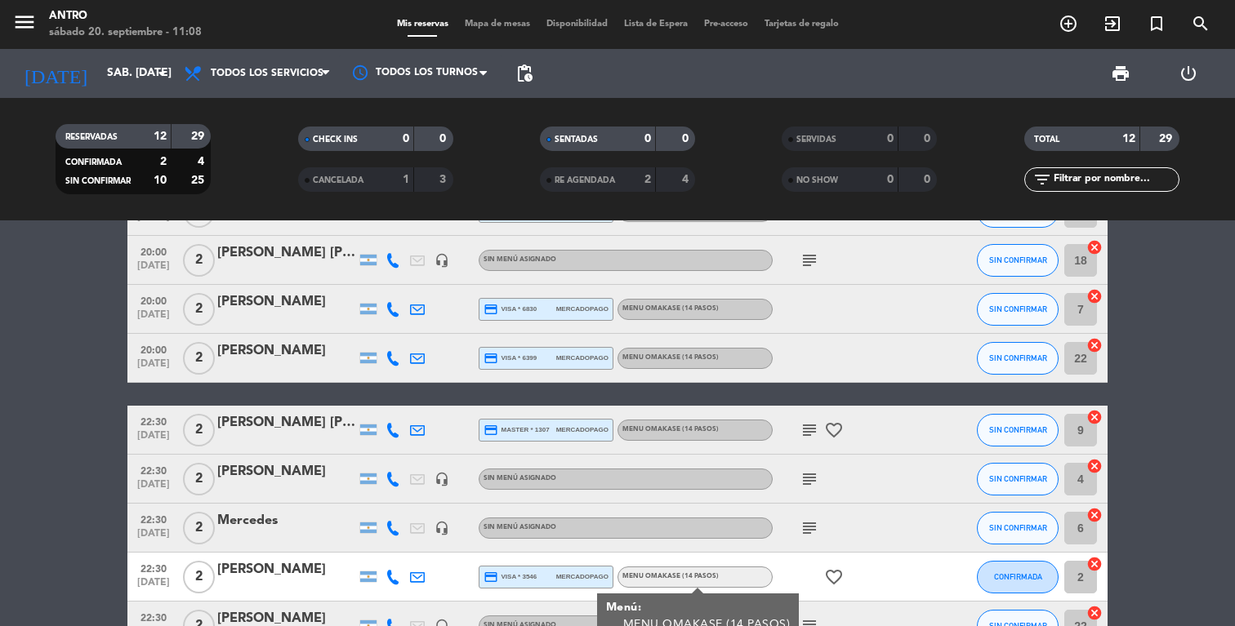
scroll to position [321, 0]
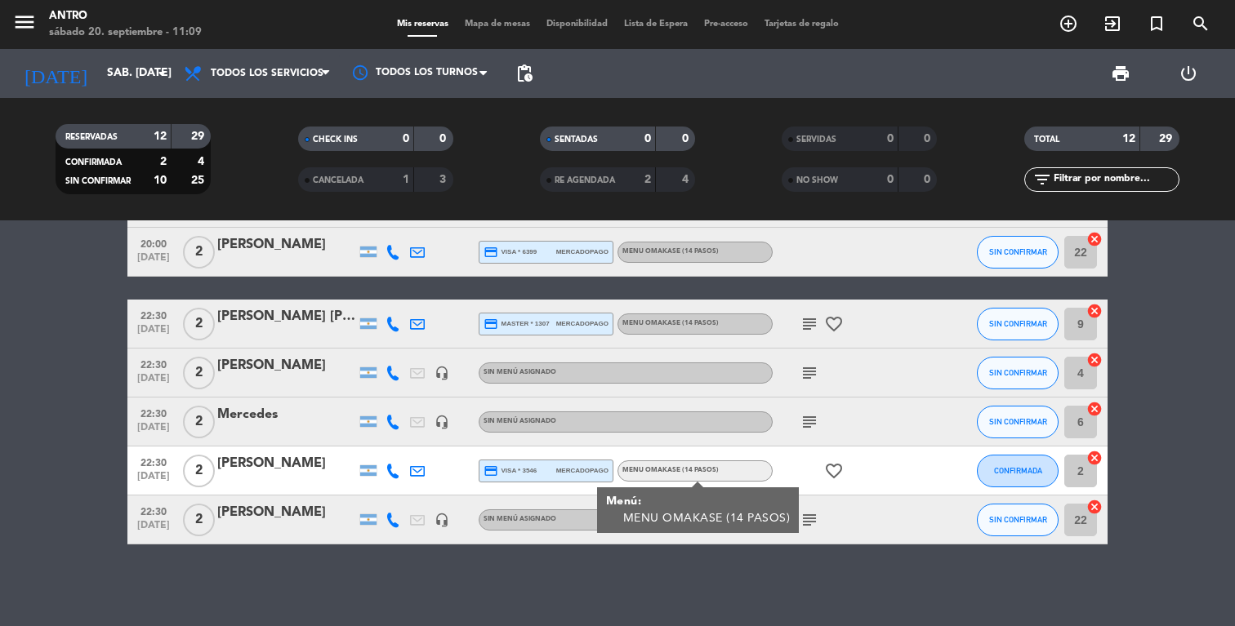
click at [568, 470] on span "mercadopago" at bounding box center [582, 471] width 52 height 11
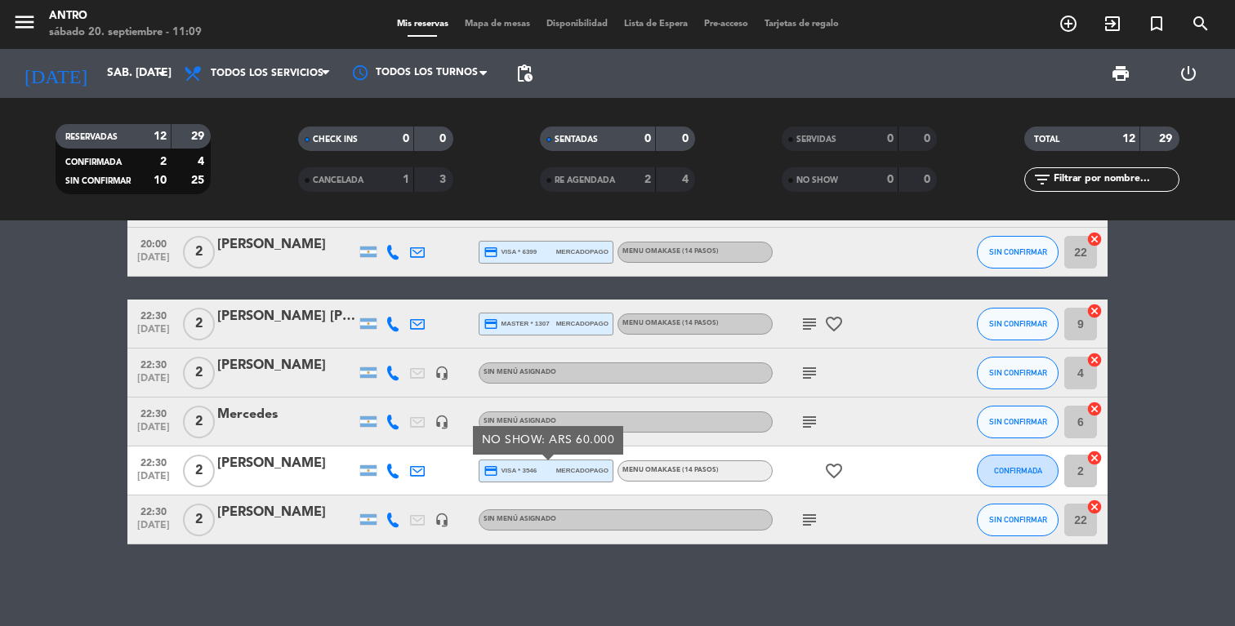
click at [827, 464] on icon "favorite_border" at bounding box center [834, 471] width 20 height 20
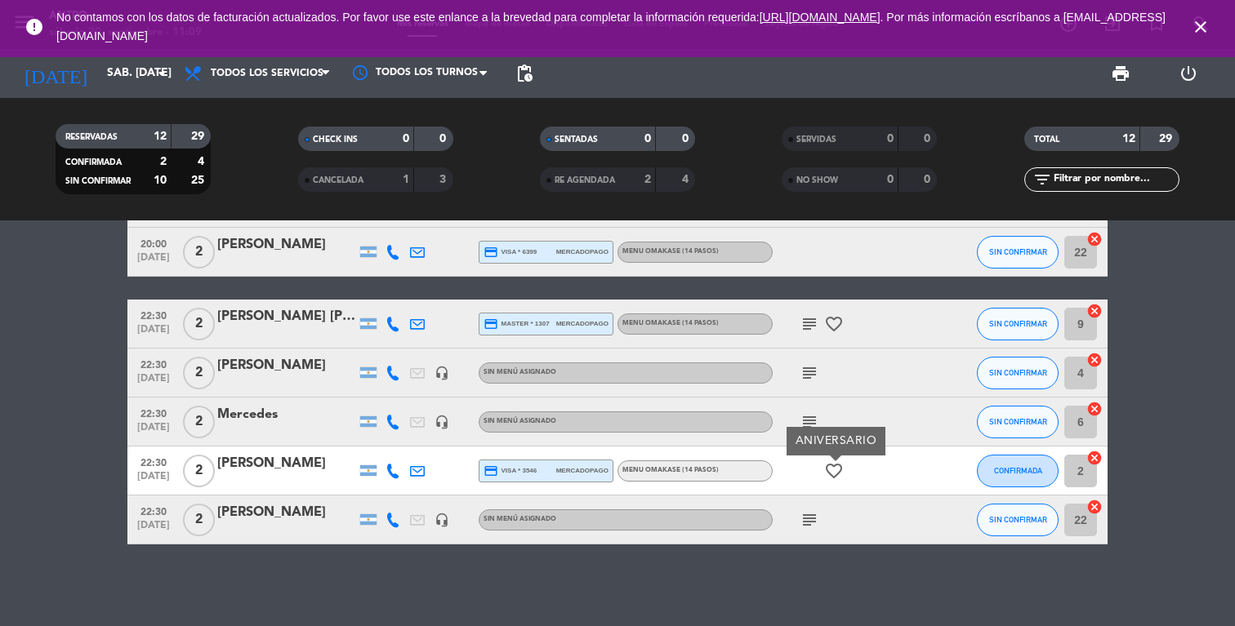
click at [388, 523] on icon at bounding box center [392, 520] width 15 height 15
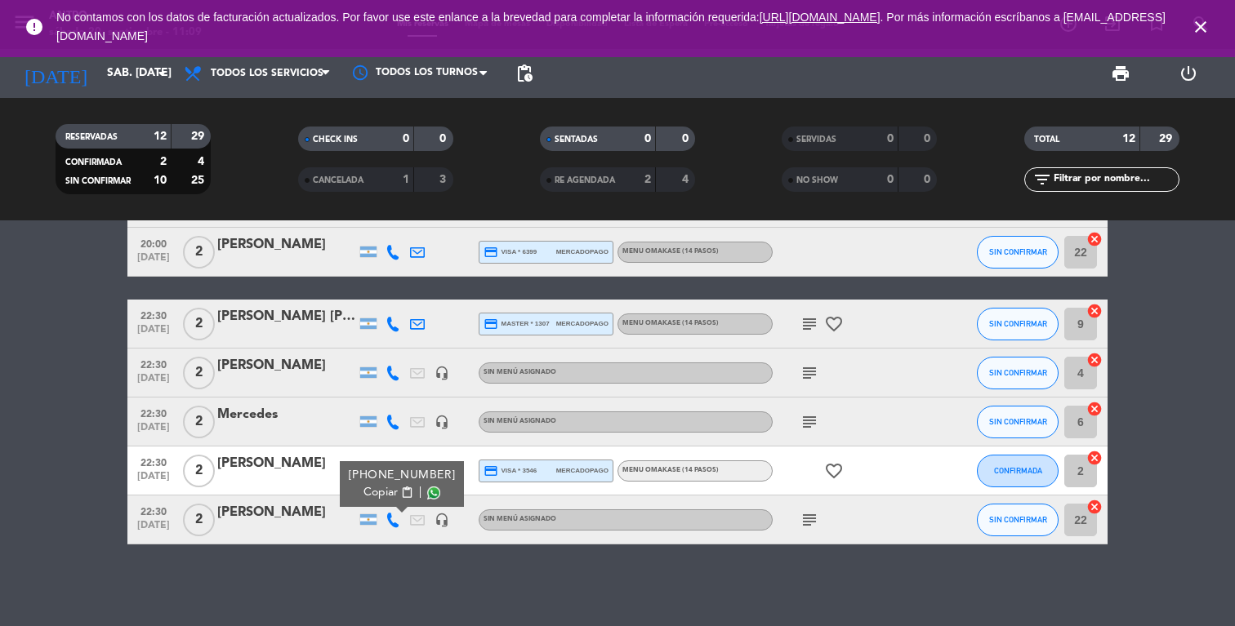
click at [370, 492] on span "Copiar" at bounding box center [380, 492] width 34 height 17
click at [808, 523] on icon "subject" at bounding box center [810, 520] width 20 height 20
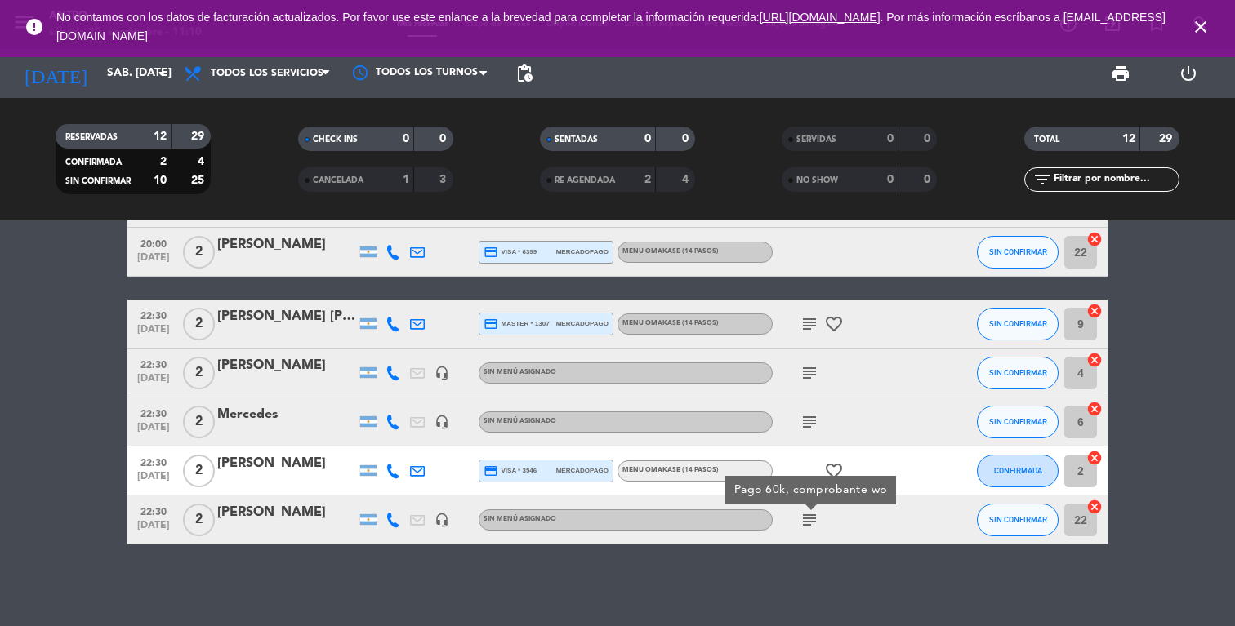
scroll to position [0, 0]
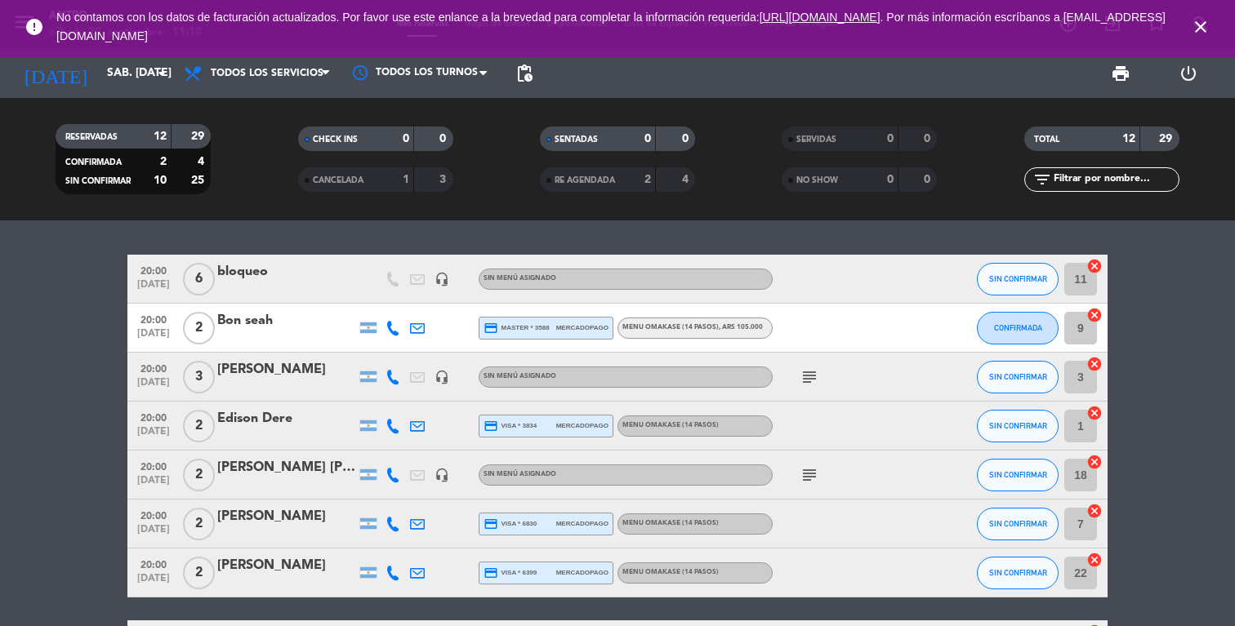
click at [305, 320] on div "Bon seah" at bounding box center [286, 320] width 139 height 21
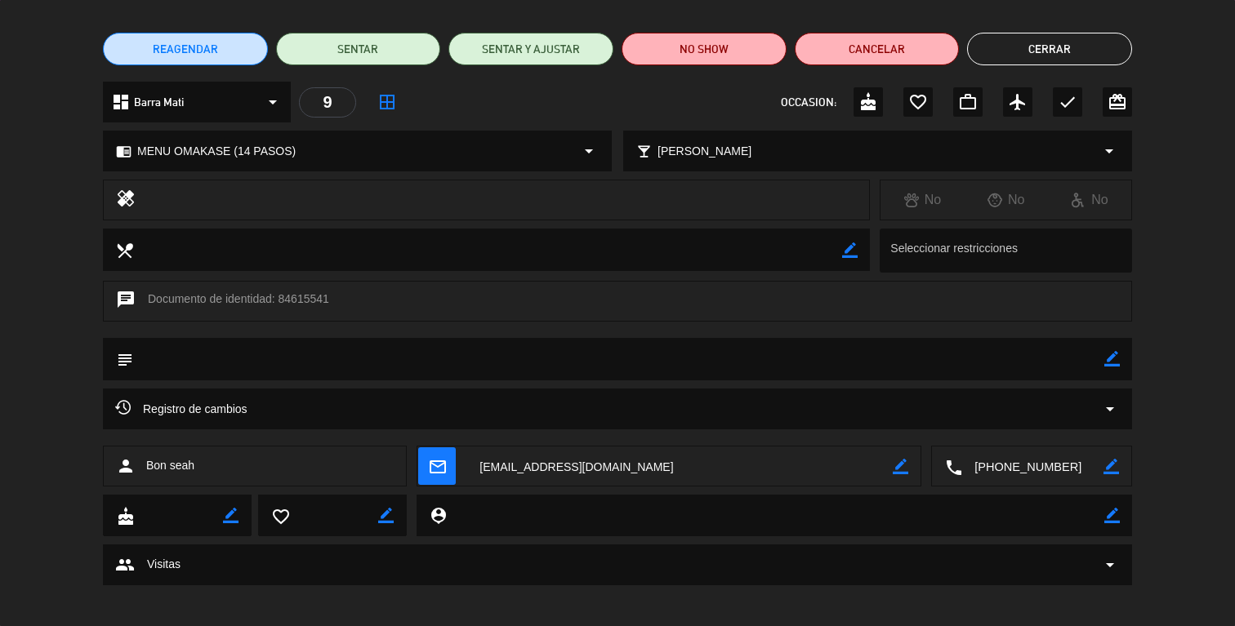
scroll to position [123, 0]
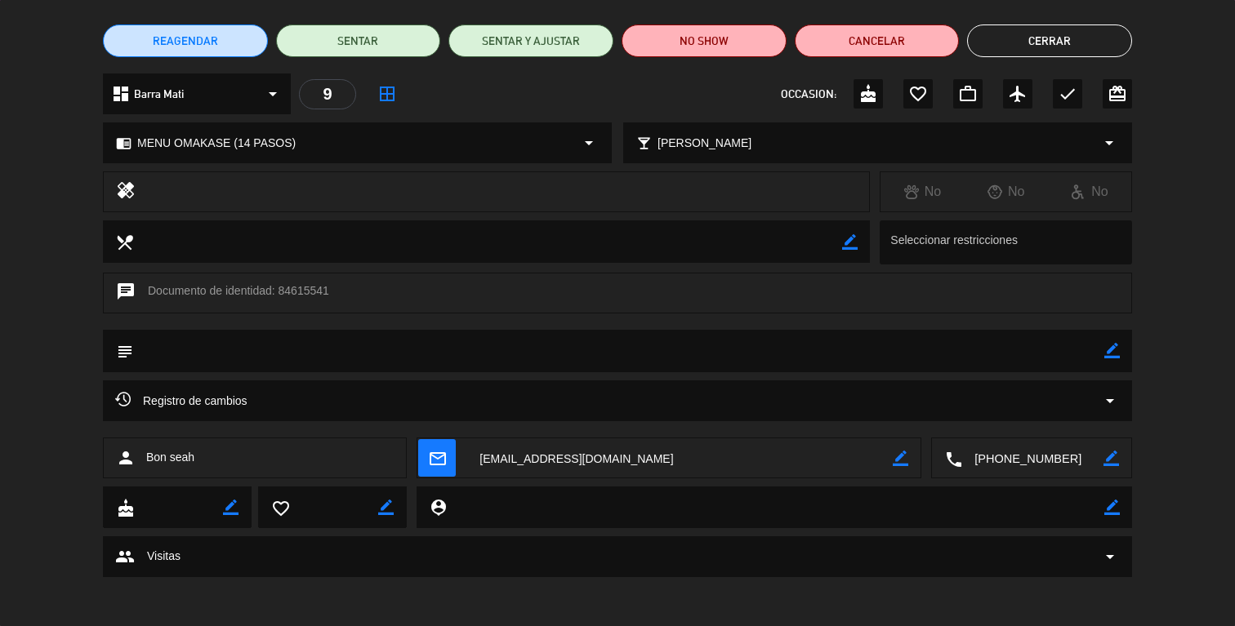
click at [1019, 40] on button "Cerrar" at bounding box center [1049, 41] width 165 height 33
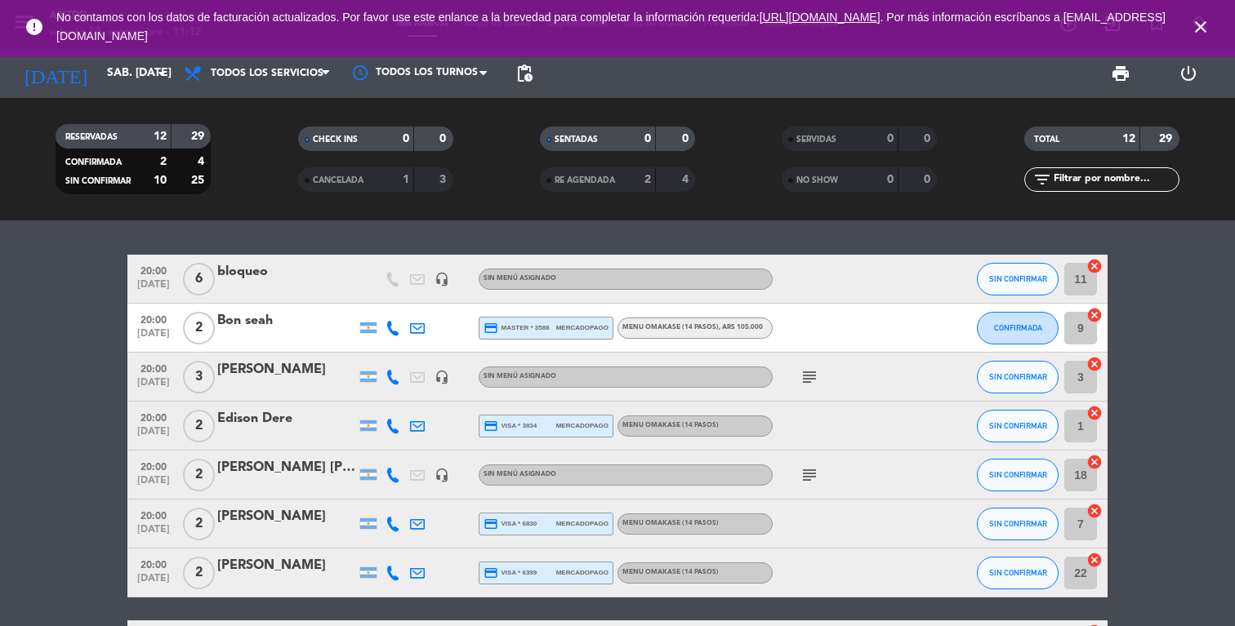
click at [390, 475] on icon at bounding box center [392, 475] width 15 height 15
click at [371, 452] on span "Copiar" at bounding box center [377, 447] width 34 height 17
click at [284, 283] on div at bounding box center [286, 289] width 139 height 13
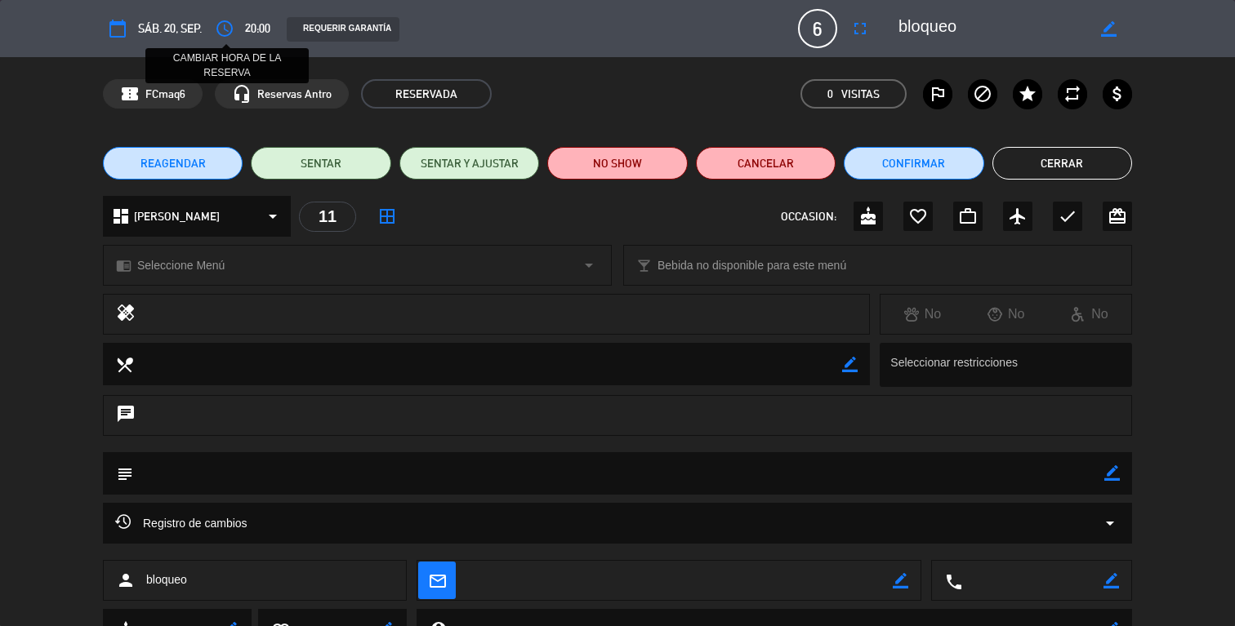
click at [227, 38] on button "access_time" at bounding box center [224, 28] width 29 height 29
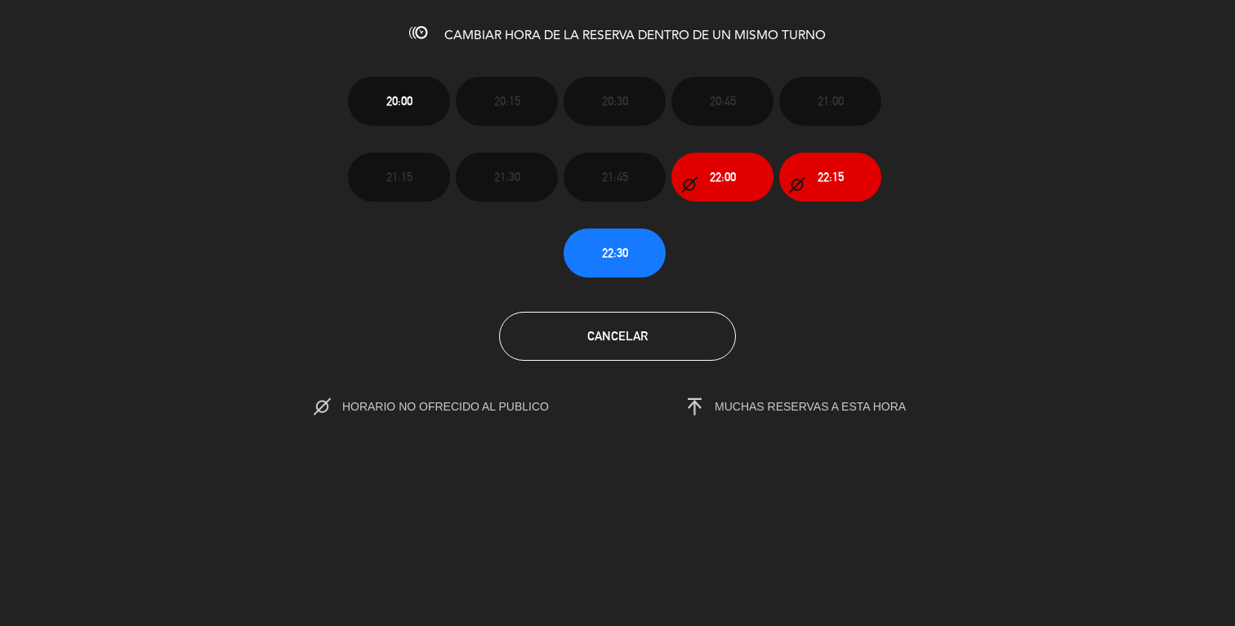
click at [607, 262] on button "22:30" at bounding box center [615, 253] width 102 height 49
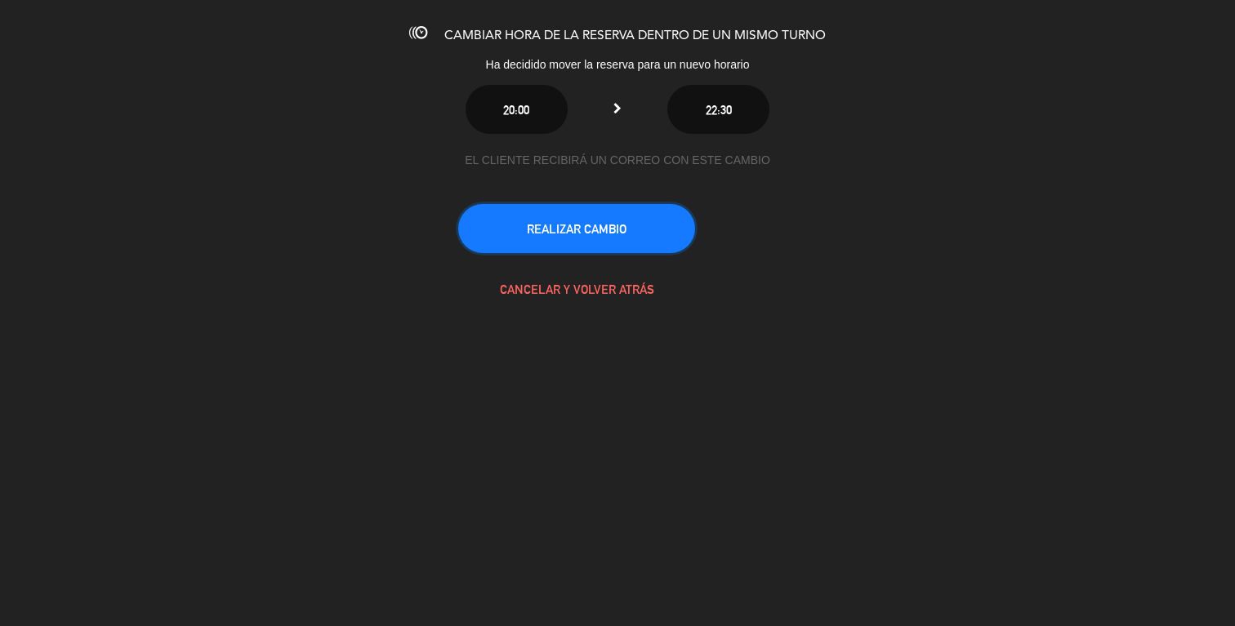
click at [595, 236] on button "REALIZAR CAMBIO" at bounding box center [576, 228] width 237 height 49
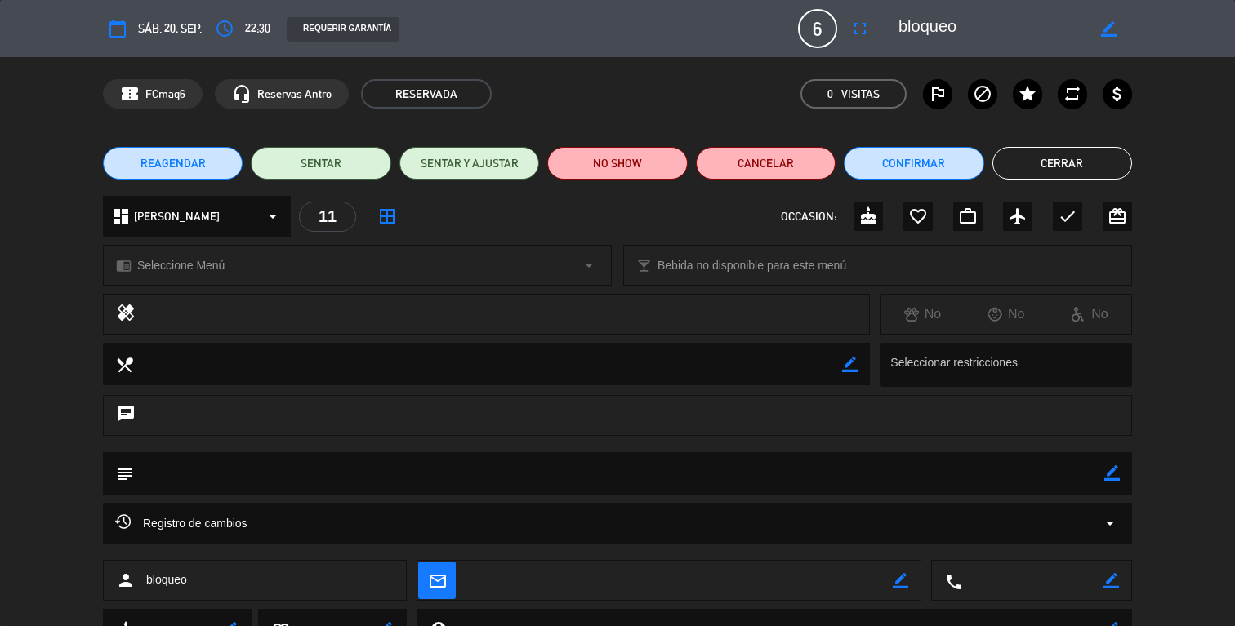
click at [709, 154] on button "Cancelar" at bounding box center [766, 163] width 140 height 33
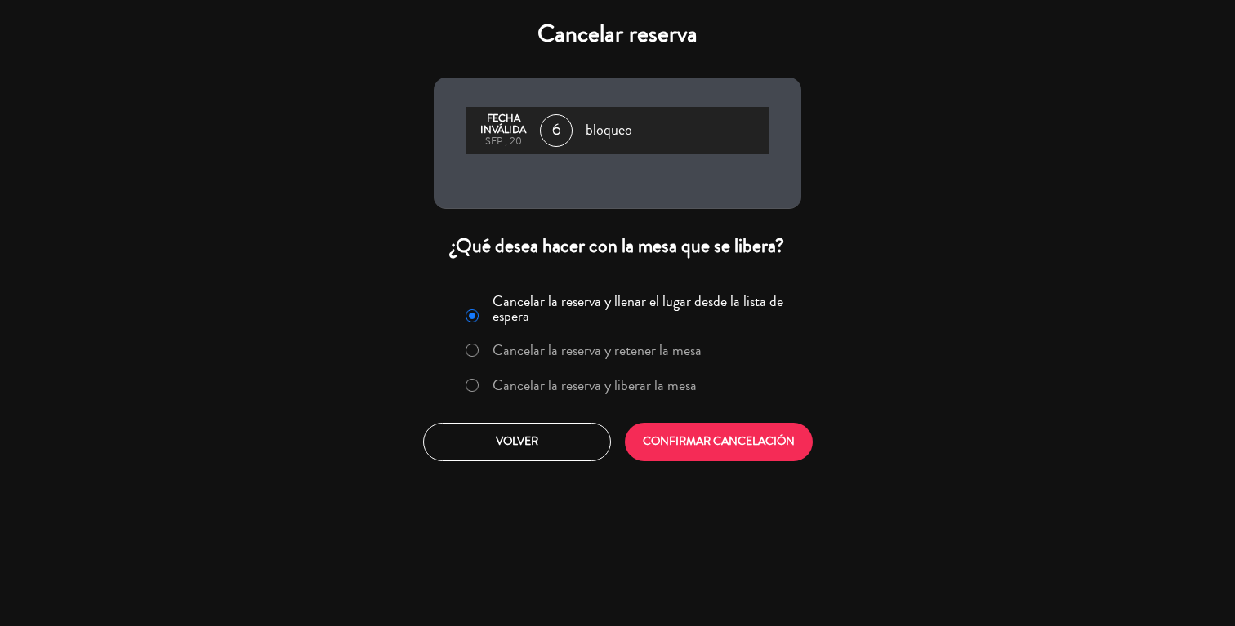
click at [675, 389] on label "Cancelar la reserva y liberar la mesa" at bounding box center [594, 385] width 204 height 15
click at [683, 435] on button "CONFIRMAR CANCELACIÓN" at bounding box center [719, 442] width 188 height 38
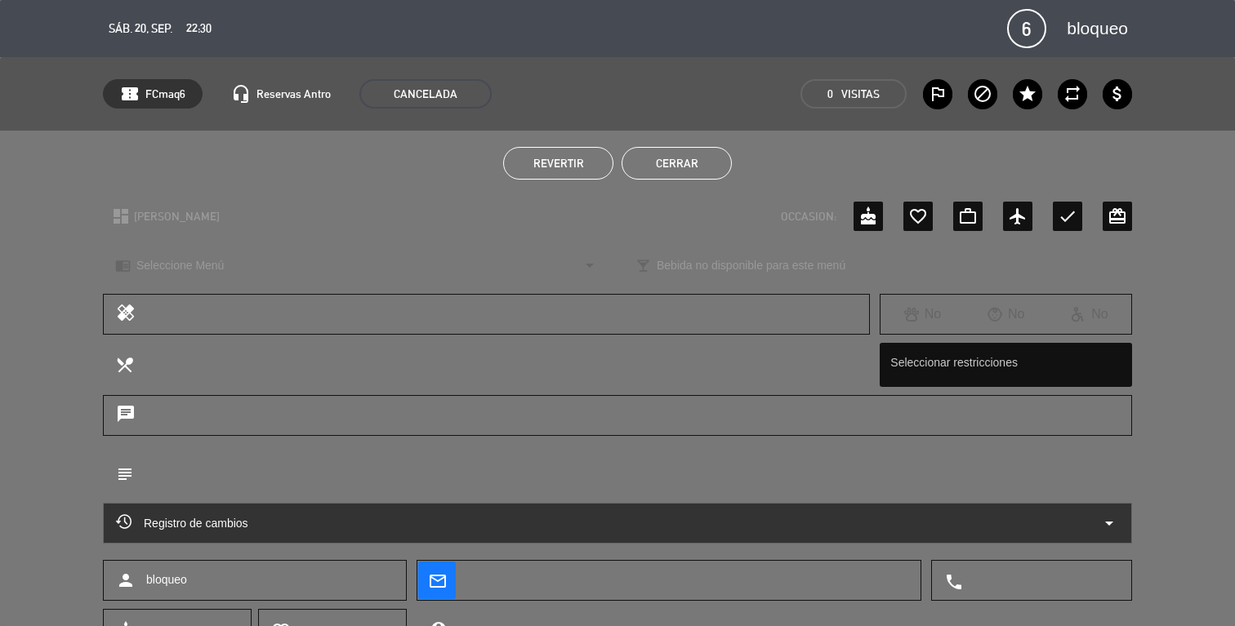
click at [625, 164] on button "Cerrar" at bounding box center [677, 163] width 110 height 33
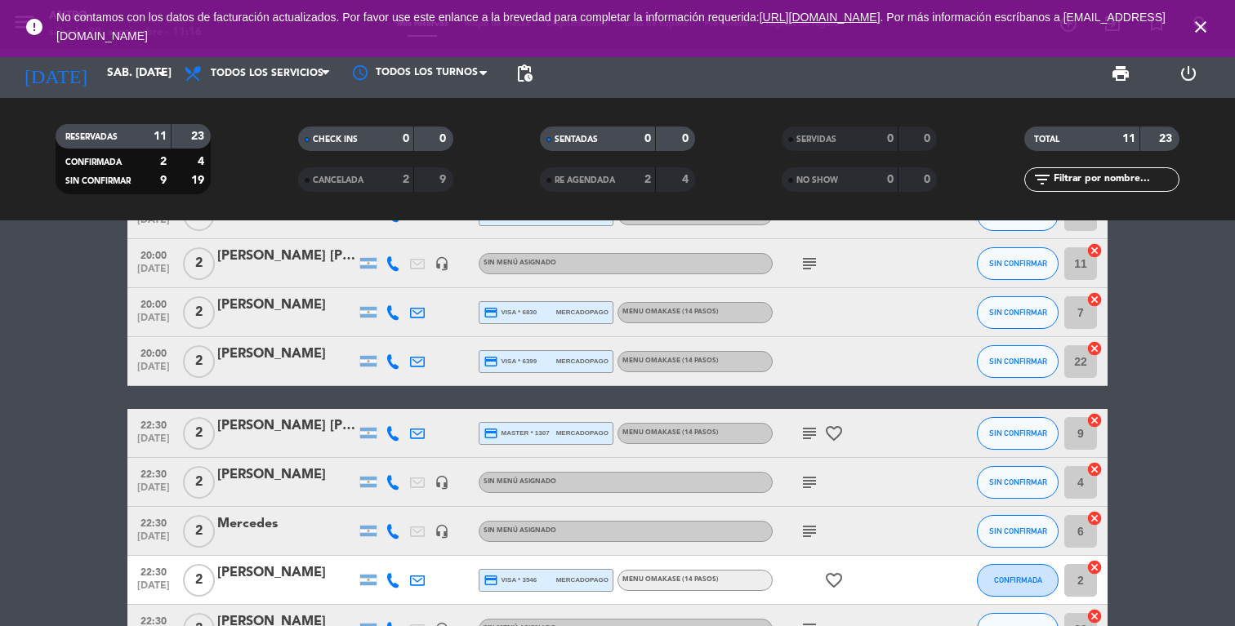
scroll to position [0, 0]
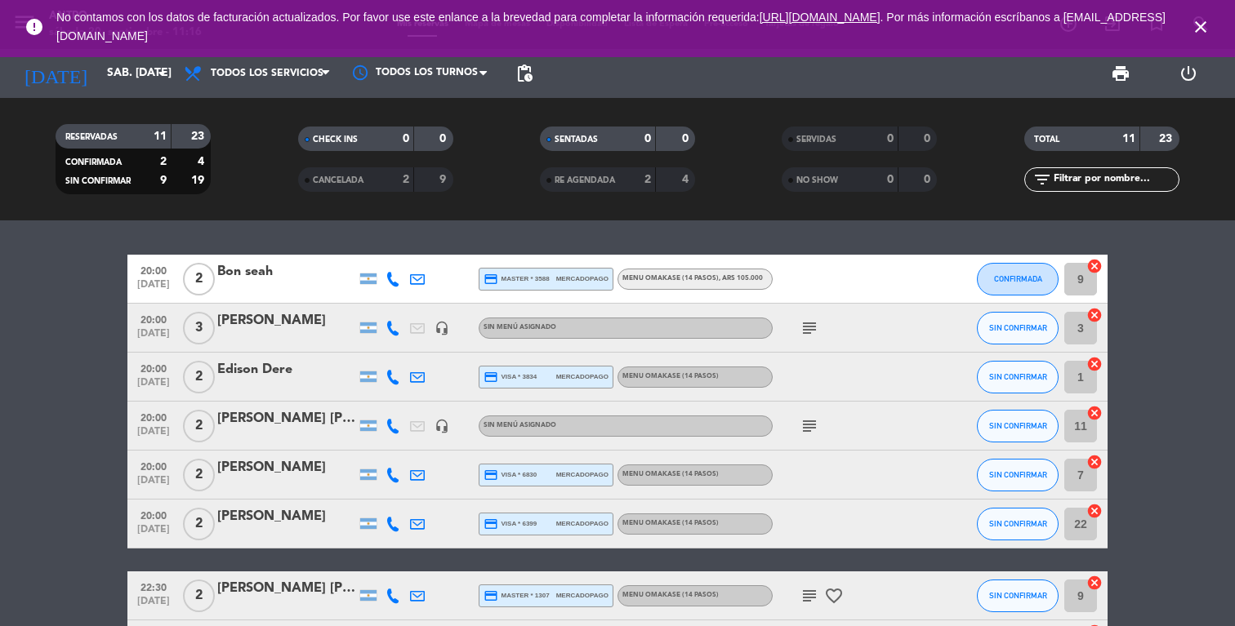
click at [269, 414] on div "[PERSON_NAME] [PERSON_NAME]" at bounding box center [286, 418] width 139 height 21
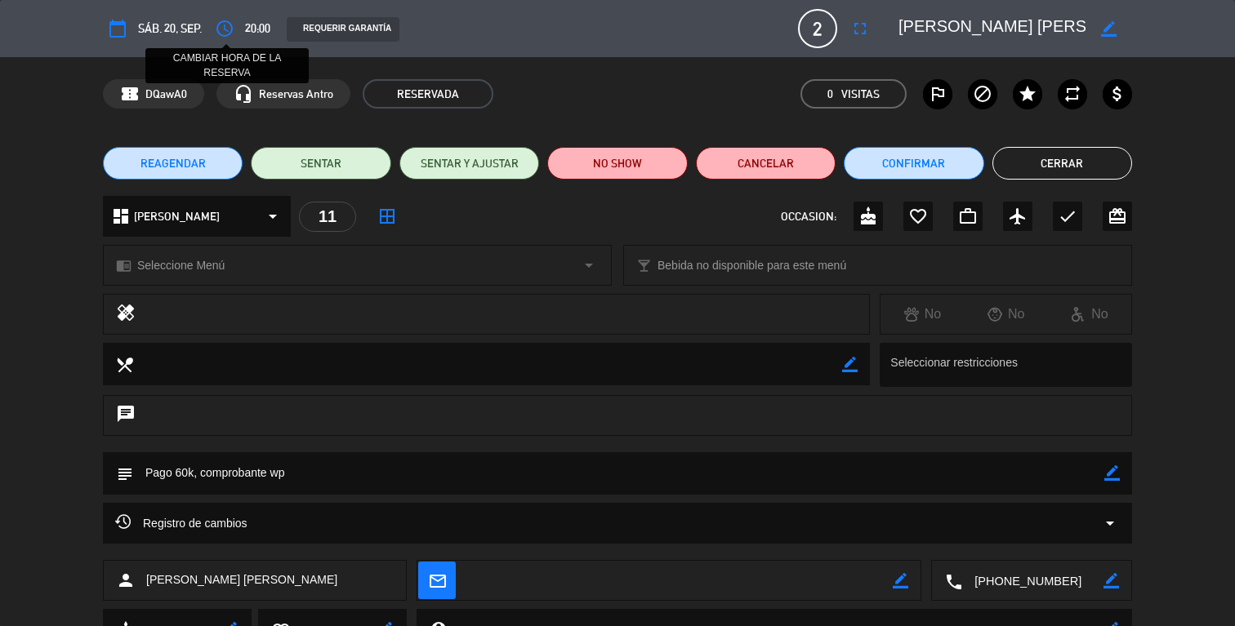
click at [228, 29] on icon "access_time" at bounding box center [225, 29] width 20 height 20
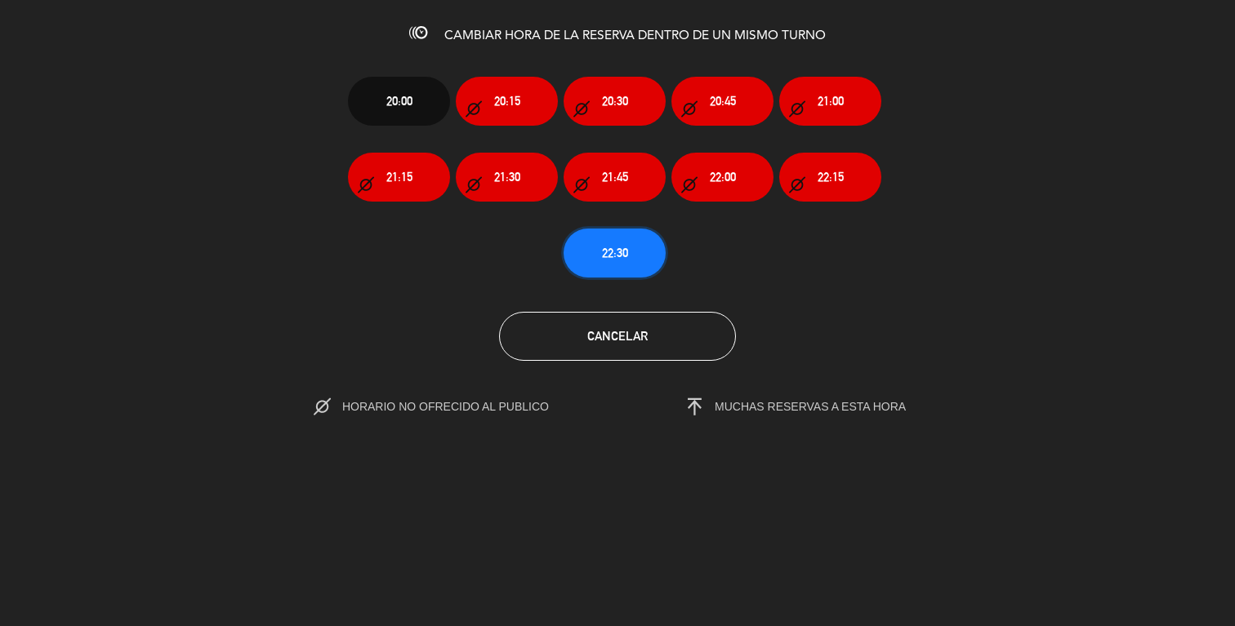
click at [611, 265] on button "22:30" at bounding box center [615, 253] width 102 height 49
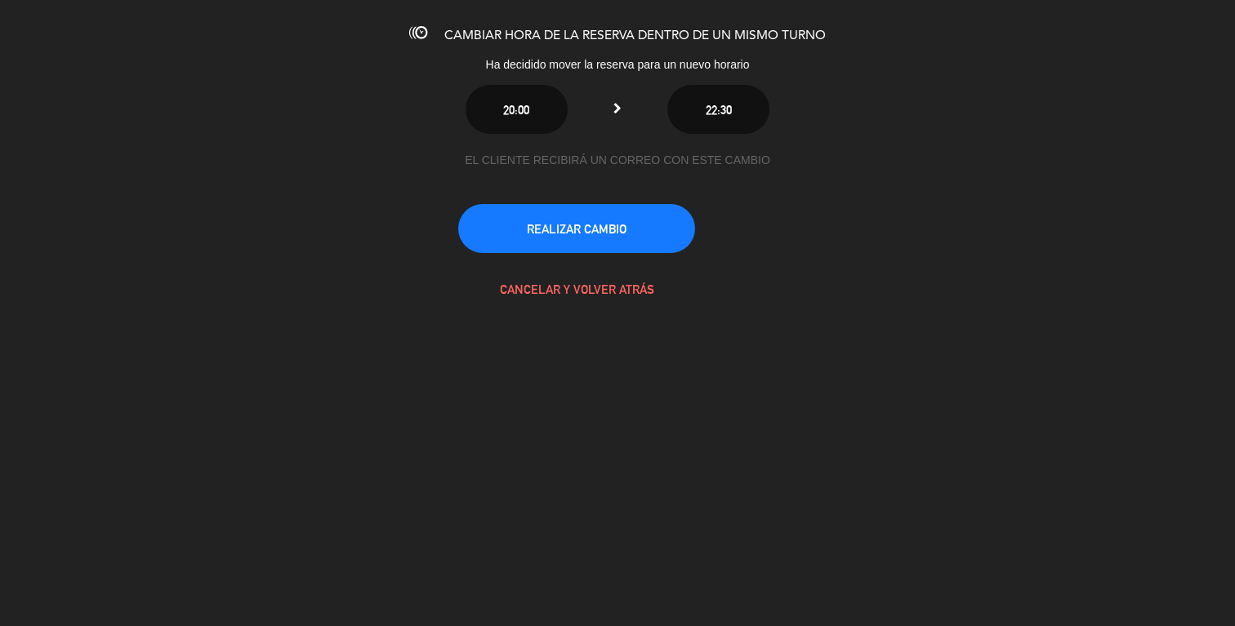
click at [596, 229] on button "REALIZAR CAMBIO" at bounding box center [576, 228] width 237 height 49
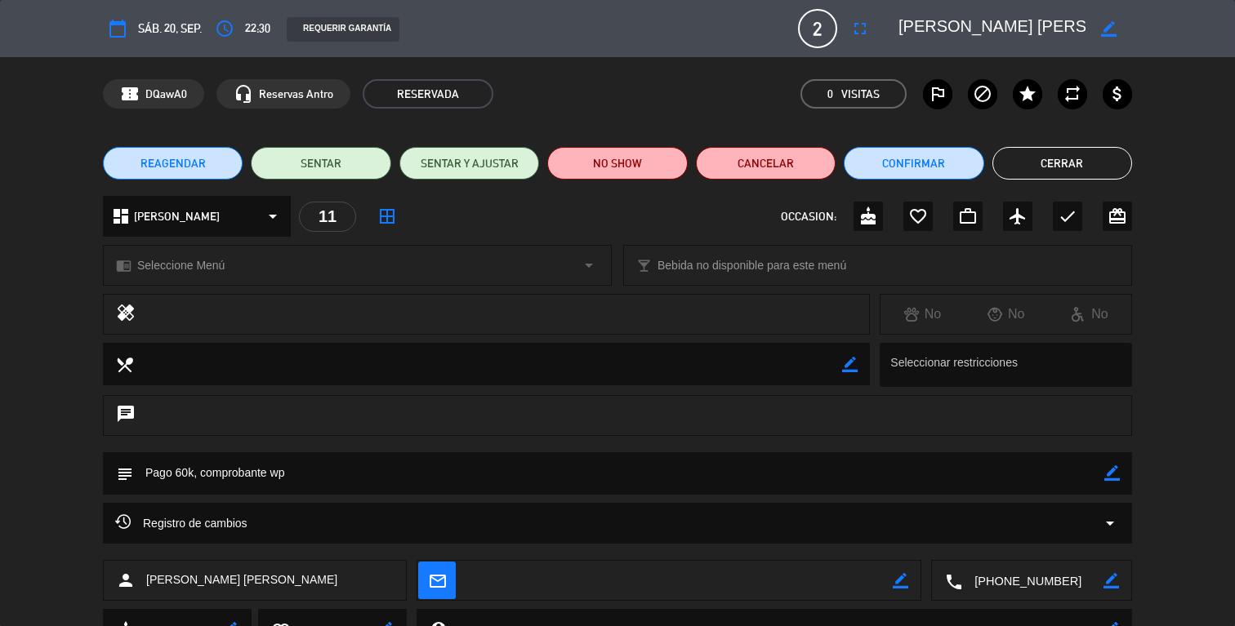
click at [1073, 165] on button "Cerrar" at bounding box center [1062, 163] width 140 height 33
